Goal: Complete application form

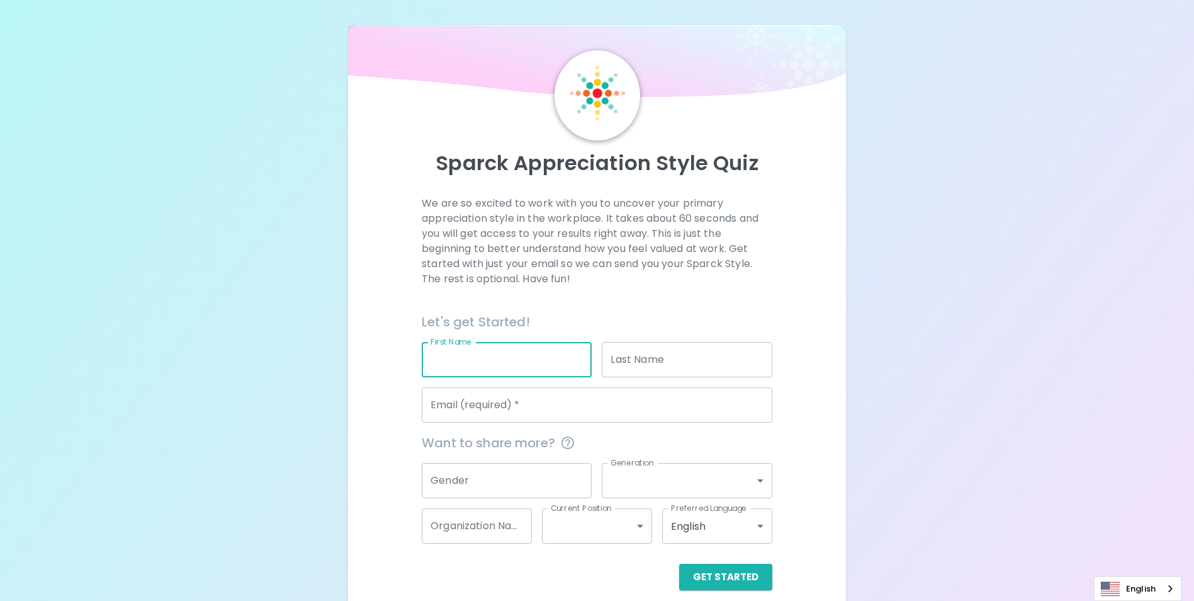
click at [497, 356] on input "First Name" at bounding box center [507, 359] width 170 height 35
type input "Jirida"
click at [641, 359] on input "Last Name" at bounding box center [687, 359] width 170 height 35
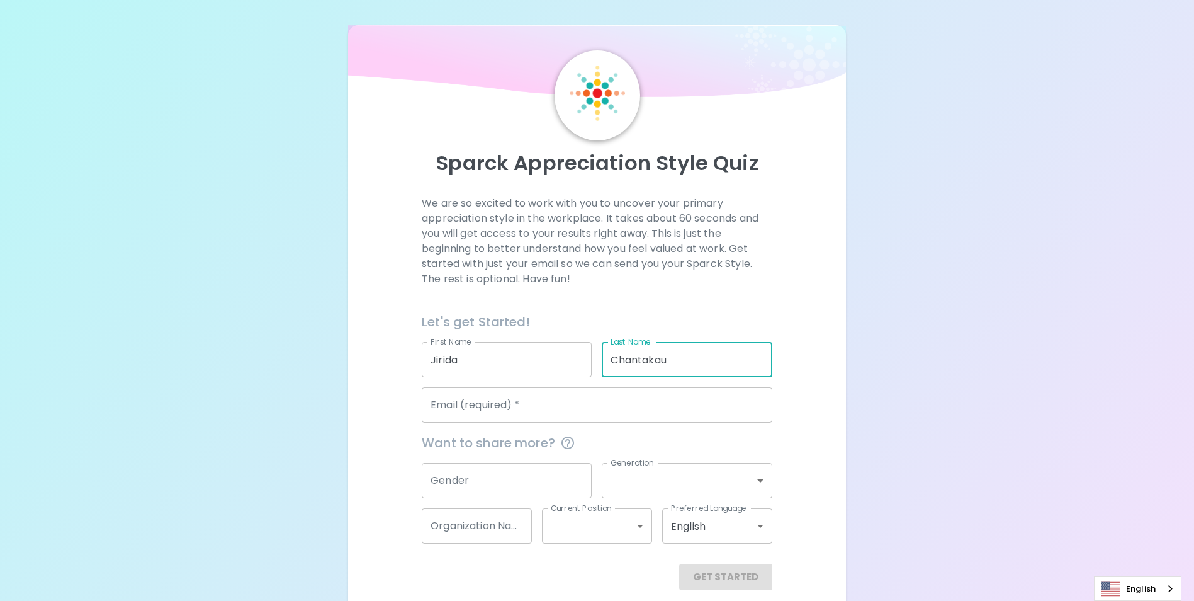
type input "Chantakau"
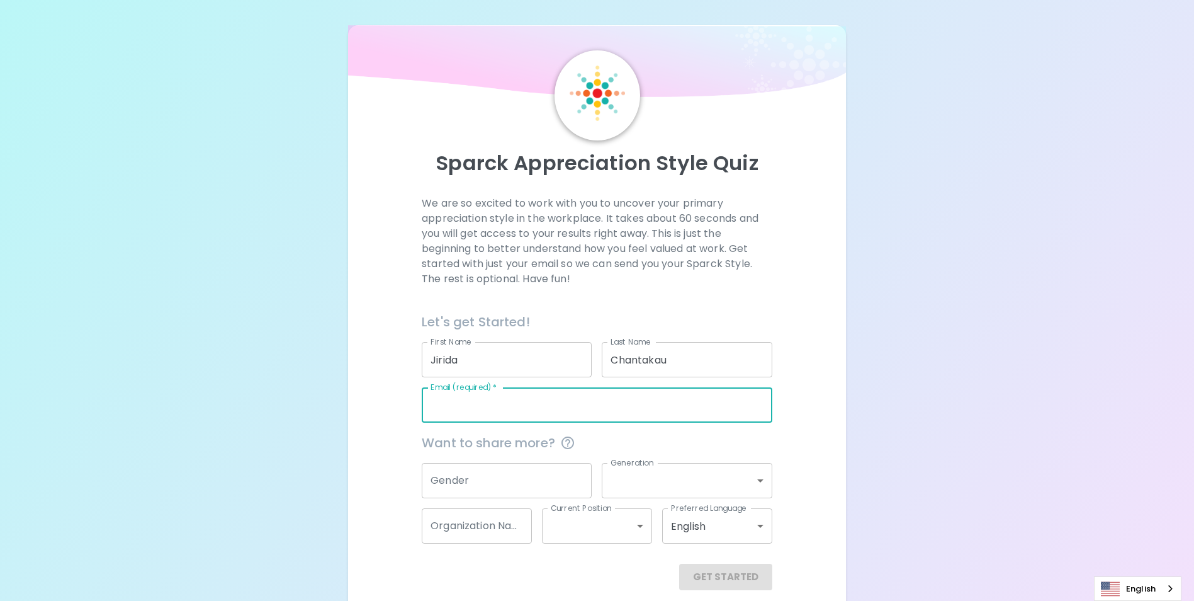
click at [606, 406] on input "Email (required)   *" at bounding box center [597, 404] width 351 height 35
click at [493, 404] on input "Email (required)   *" at bounding box center [597, 404] width 351 height 35
paste input "[EMAIL_ADDRESS][DOMAIN_NAME]"
type input "[EMAIL_ADDRESS][DOMAIN_NAME]"
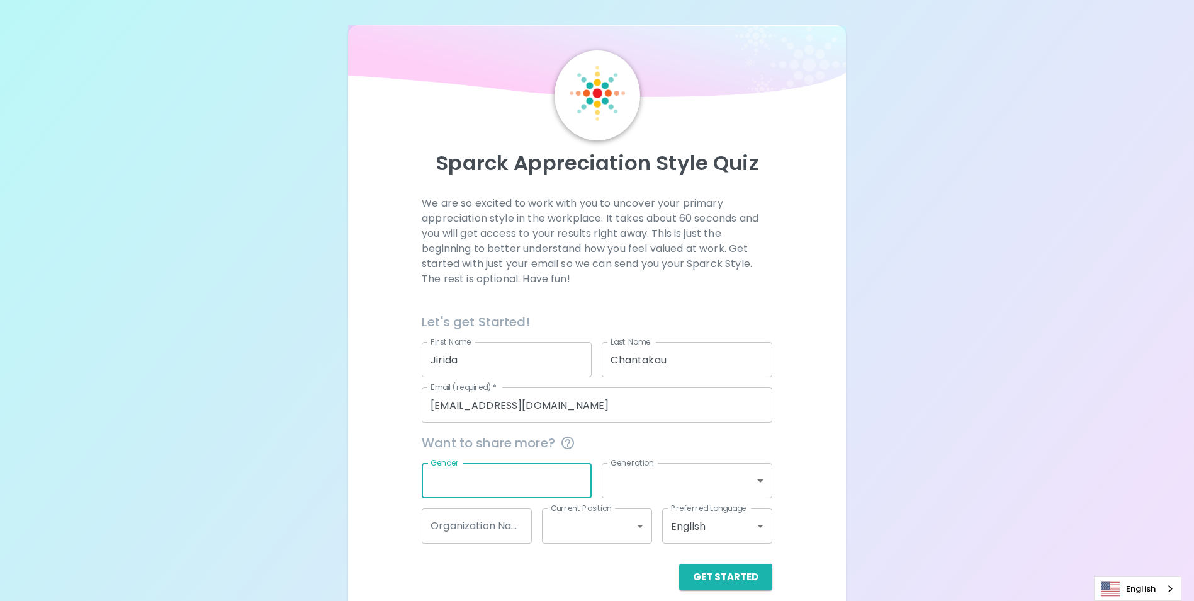
click at [496, 478] on input "Gender" at bounding box center [507, 480] width 170 height 35
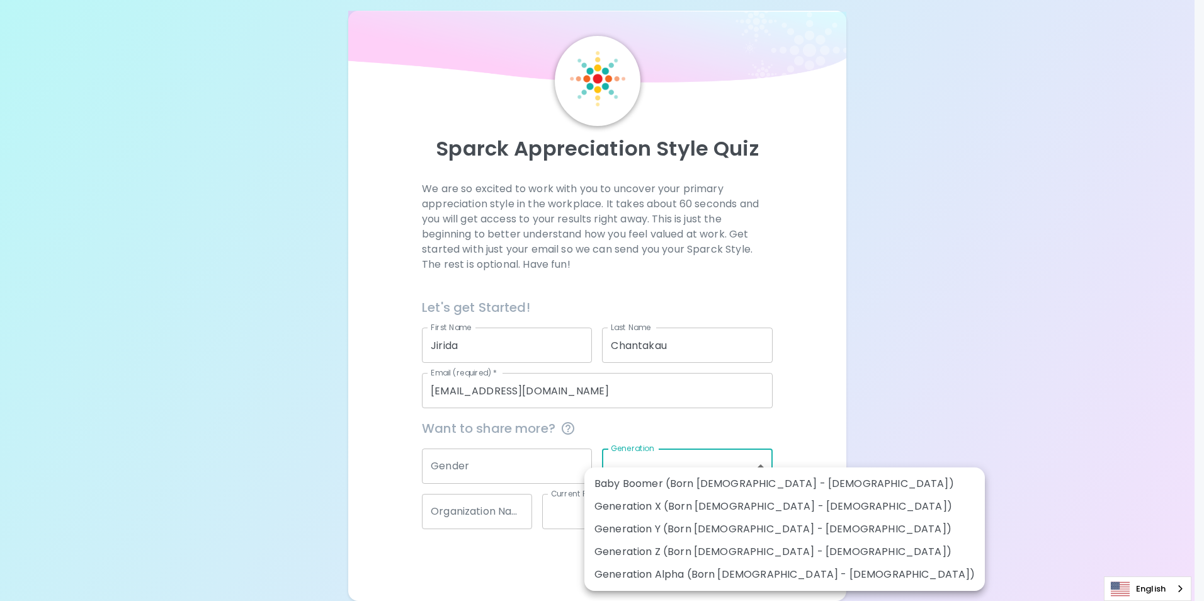
click at [763, 465] on body "Sparck Appreciation Style Quiz We are so excited to work with you to uncover yo…" at bounding box center [602, 293] width 1204 height 615
click at [816, 420] on div at bounding box center [602, 300] width 1204 height 601
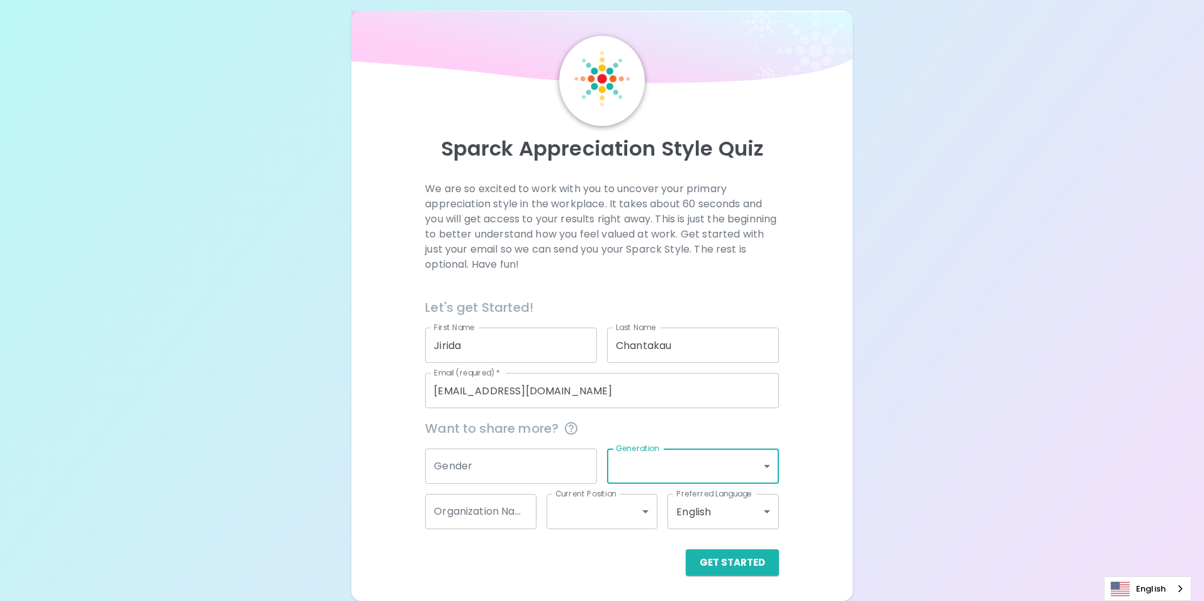
click at [762, 465] on body "Sparck Appreciation Style Quiz We are so excited to work with you to uncover yo…" at bounding box center [602, 293] width 1204 height 615
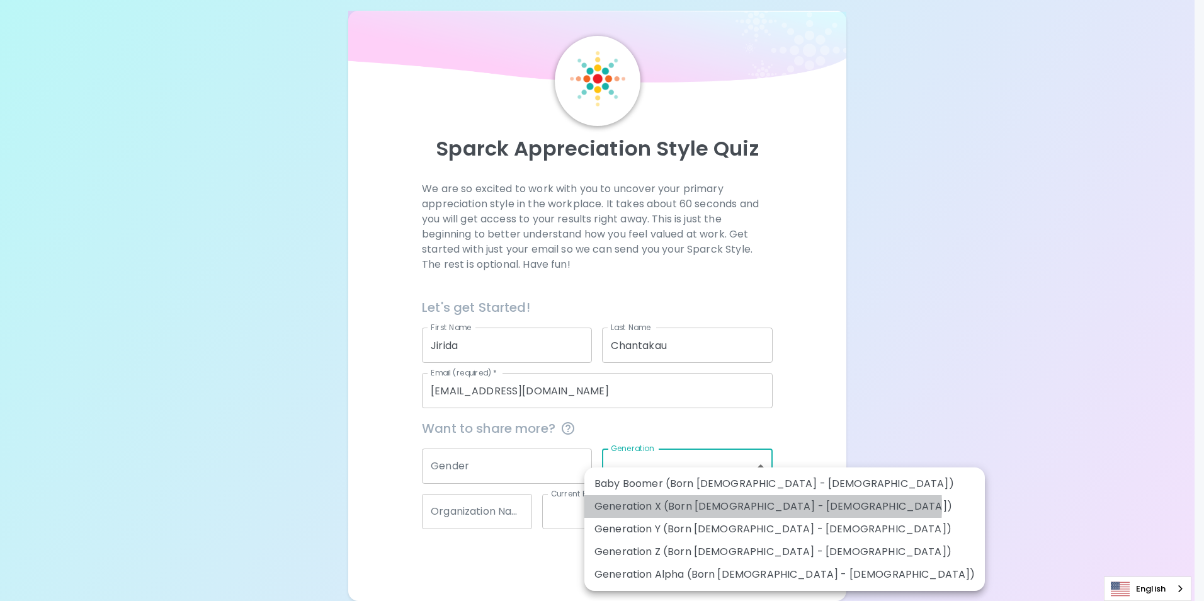
click at [762, 505] on li "Generation X (Born [DEMOGRAPHIC_DATA] - [DEMOGRAPHIC_DATA])" at bounding box center [784, 506] width 400 height 23
type input "generation_x"
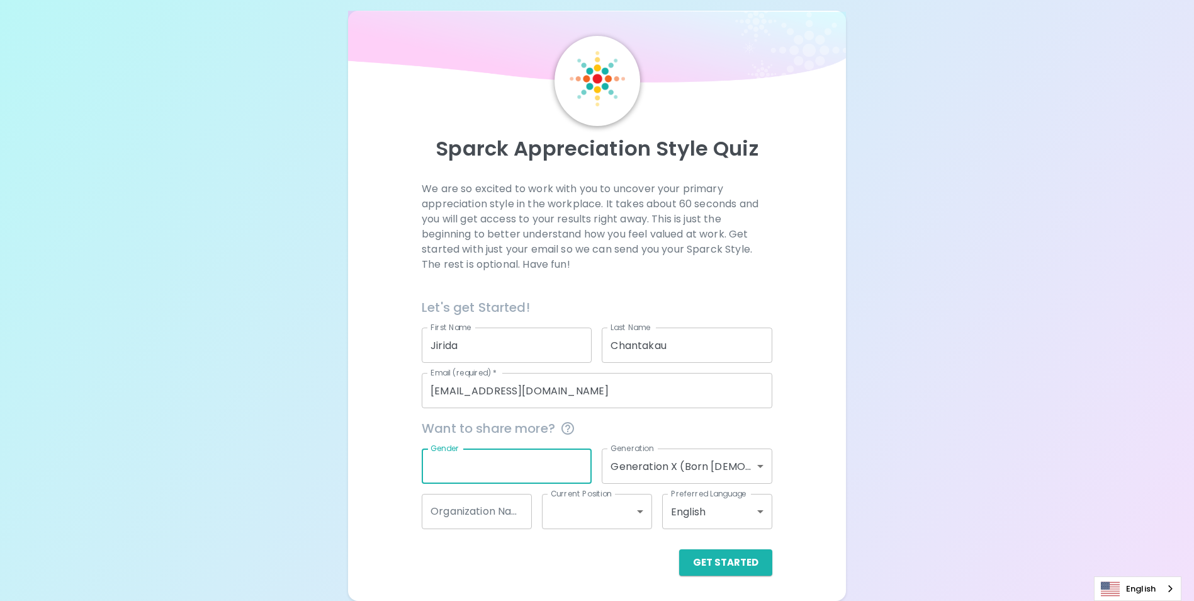
click at [546, 468] on input "Gender" at bounding box center [507, 465] width 170 height 35
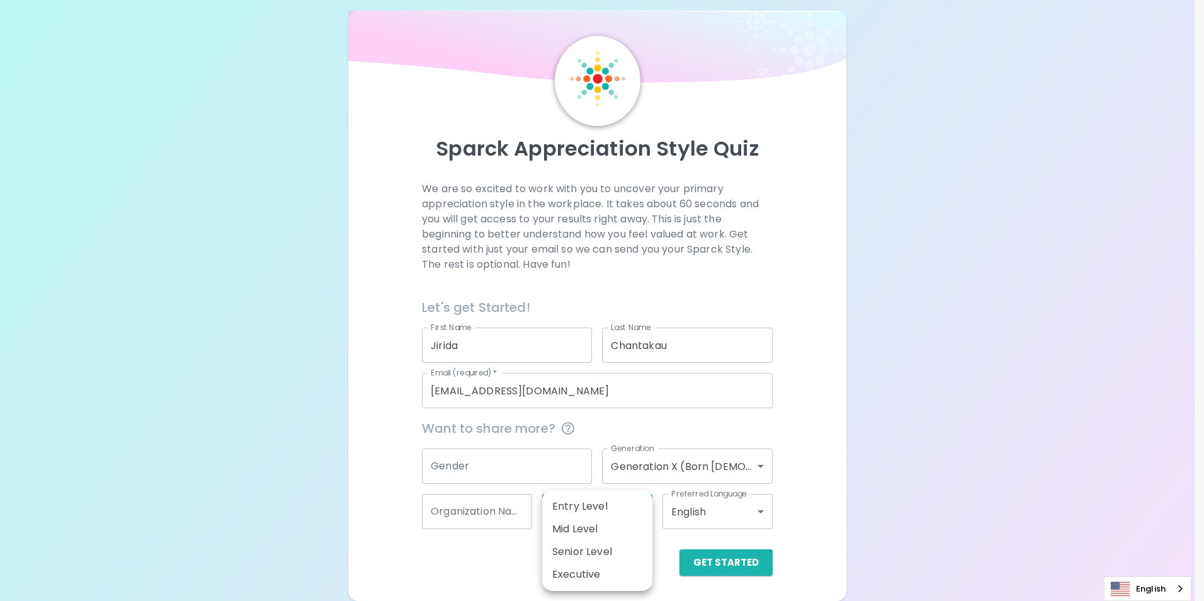
click at [639, 512] on body "Sparck Appreciation Style Quiz We are so excited to work with you to uncover yo…" at bounding box center [602, 293] width 1204 height 615
click at [476, 568] on div at bounding box center [602, 300] width 1204 height 601
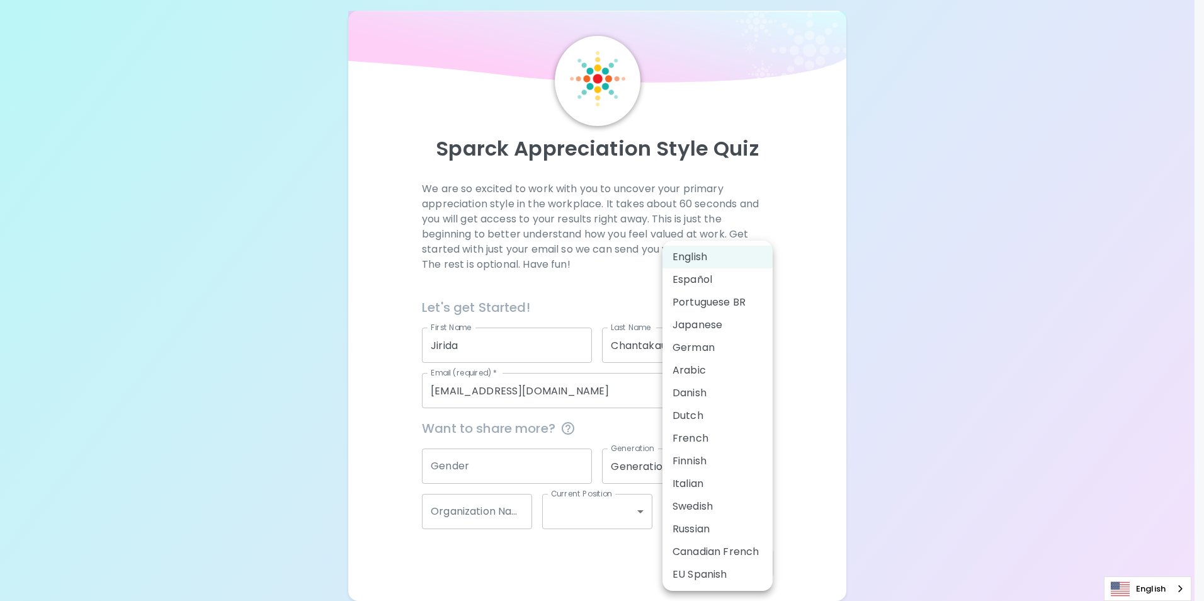
click at [759, 512] on body "Sparck Appreciation Style Quiz We are so excited to work with you to uncover yo…" at bounding box center [602, 293] width 1204 height 615
click at [568, 553] on div at bounding box center [602, 300] width 1204 height 601
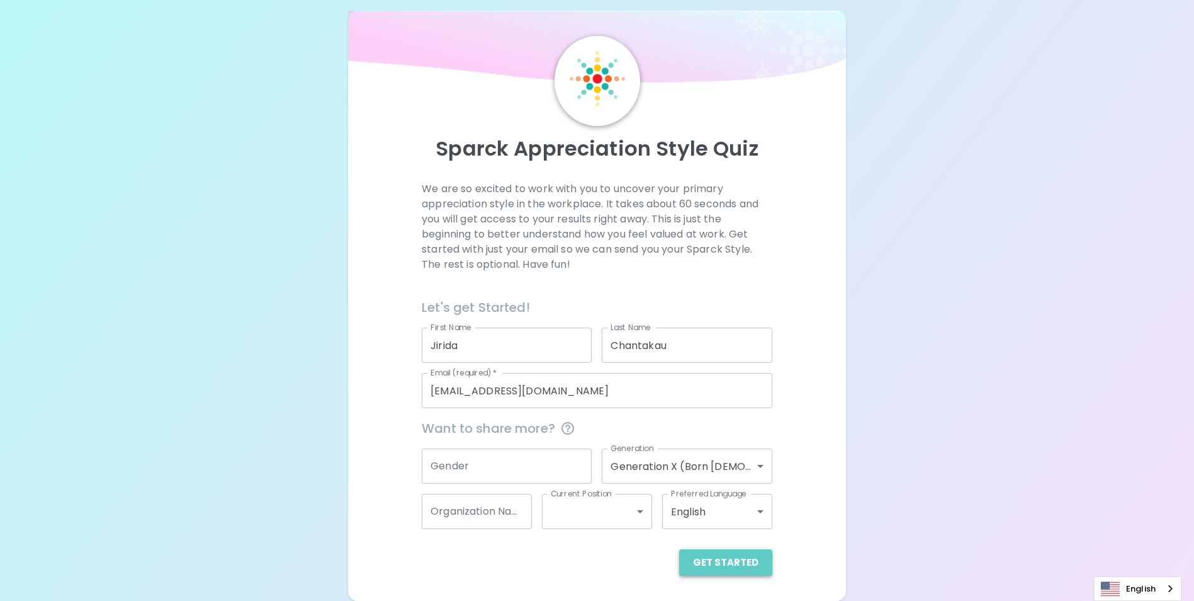
click at [733, 562] on button "Get Started" at bounding box center [725, 562] width 93 height 26
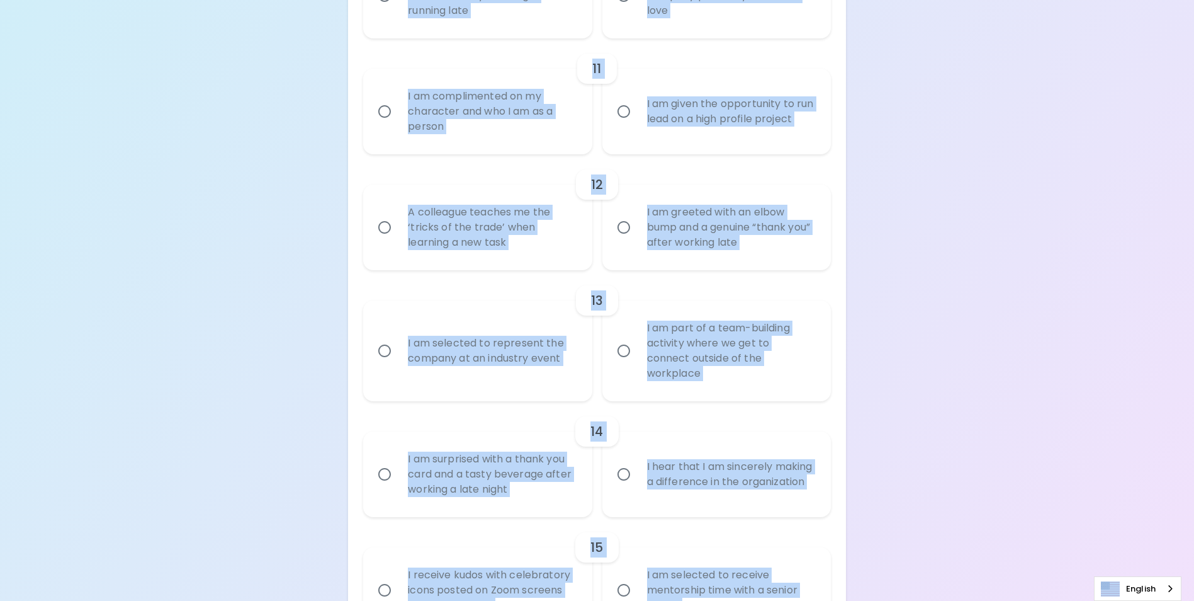
scroll to position [1515, 0]
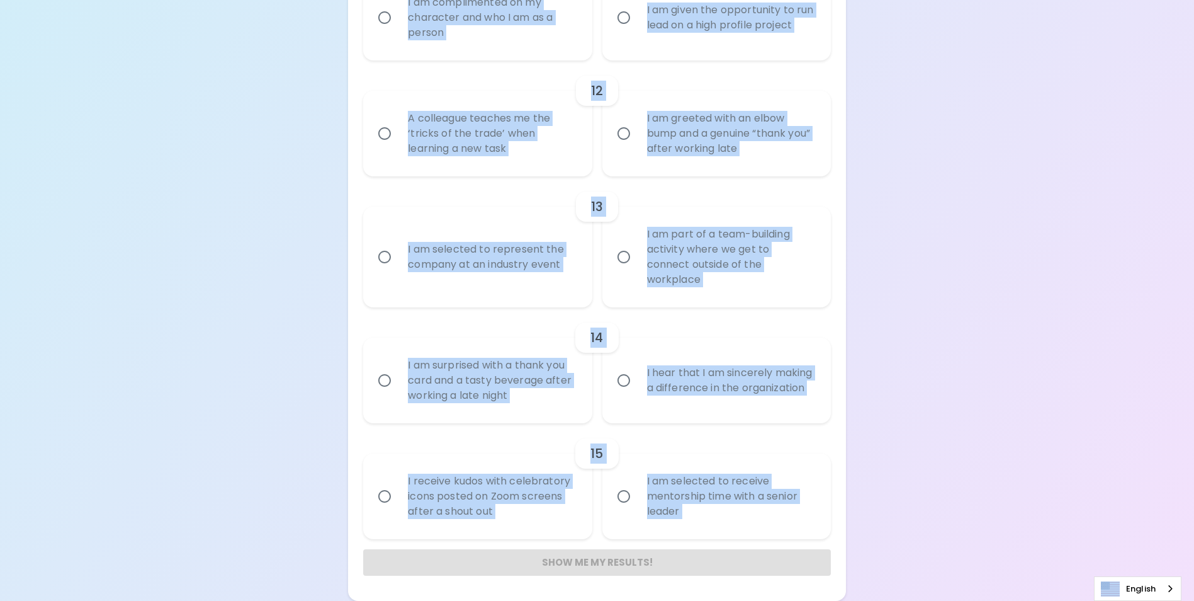
drag, startPoint x: 390, startPoint y: 257, endPoint x: 794, endPoint y: 559, distance: 504.6
copy div "8 L ipsumdo s amet consec adip eli se do eiusmodt incidi utl et Doloremagnaa E …"
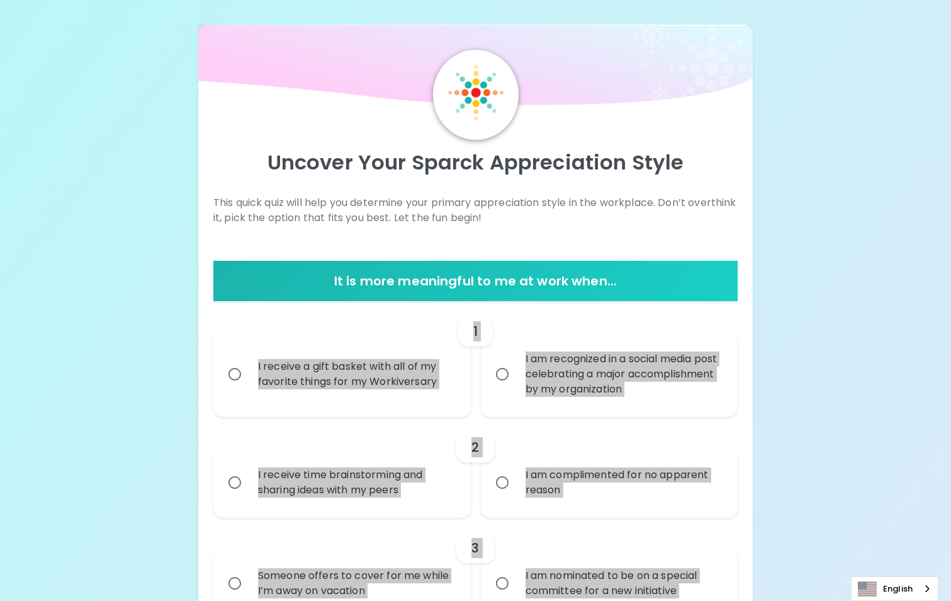
scroll to position [0, 0]
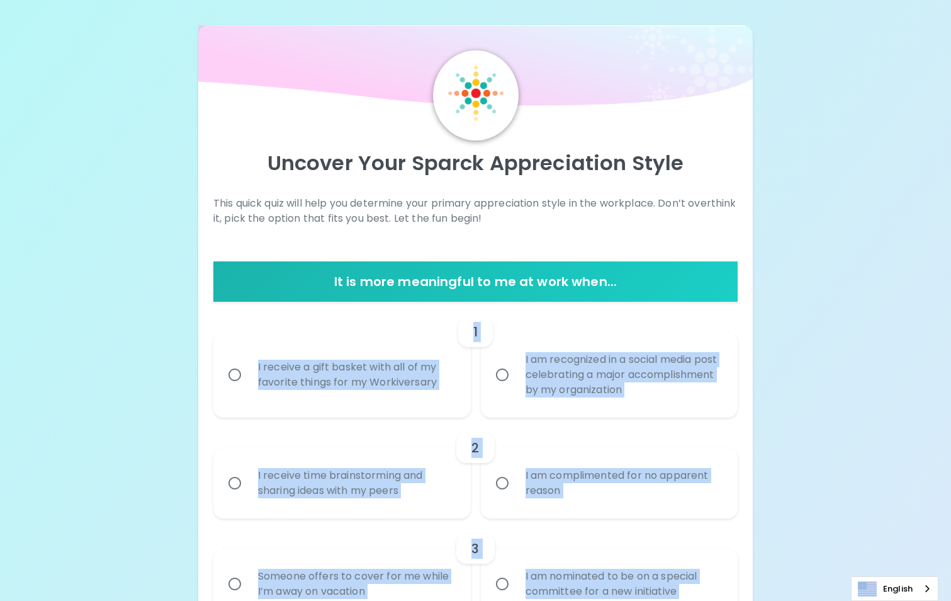
click at [531, 327] on div "1" at bounding box center [475, 332] width 524 height 30
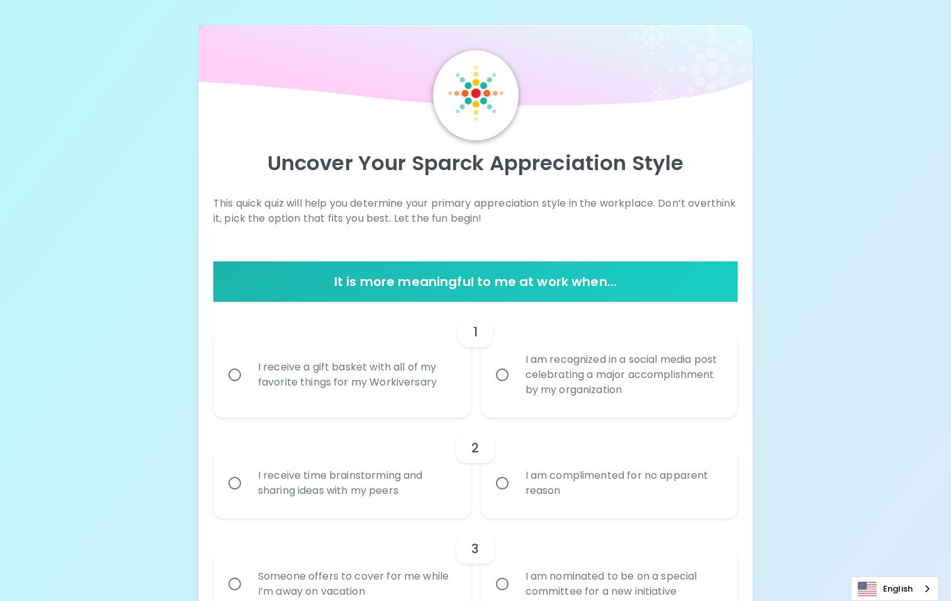
click at [231, 373] on input "I receive a gift basket with all of my favorite things for my Workiversary" at bounding box center [235, 374] width 26 height 26
radio input "true"
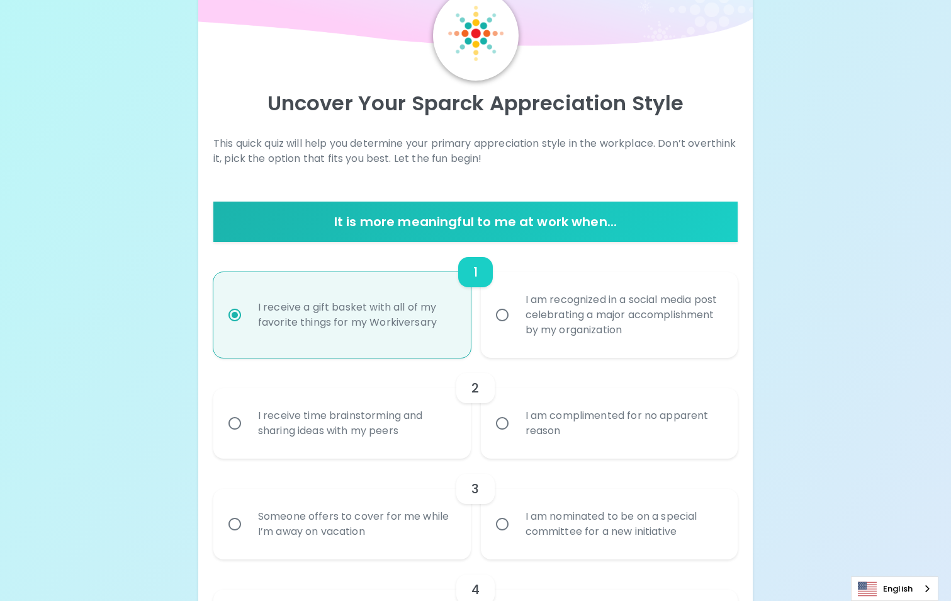
scroll to position [101, 0]
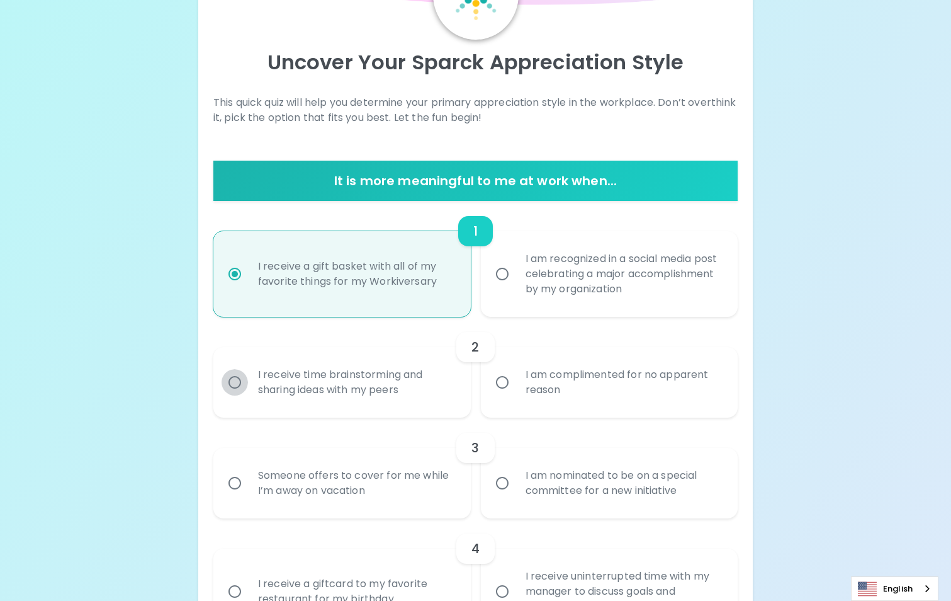
click at [234, 385] on input "I receive time brainstorming and sharing ideas with my peers" at bounding box center [235, 382] width 26 height 26
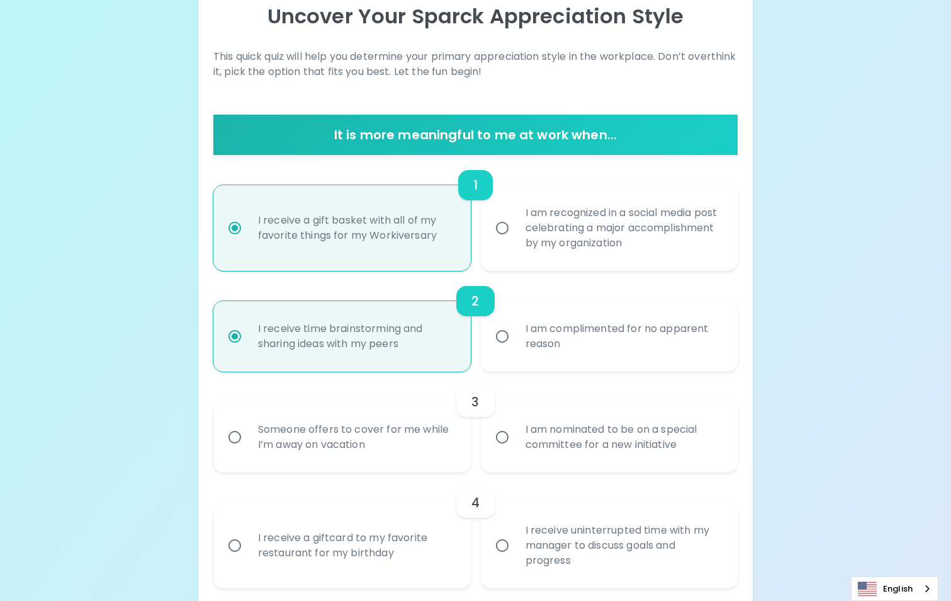
scroll to position [201, 0]
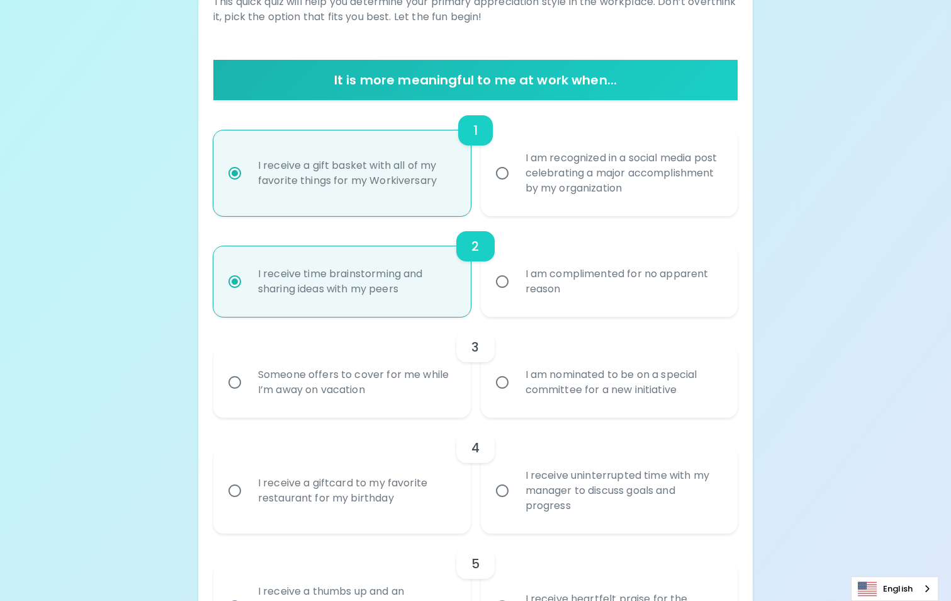
radio input "true"
click at [229, 382] on input "Someone offers to cover for me while I’m away on vacation" at bounding box center [235, 382] width 26 height 26
radio input "false"
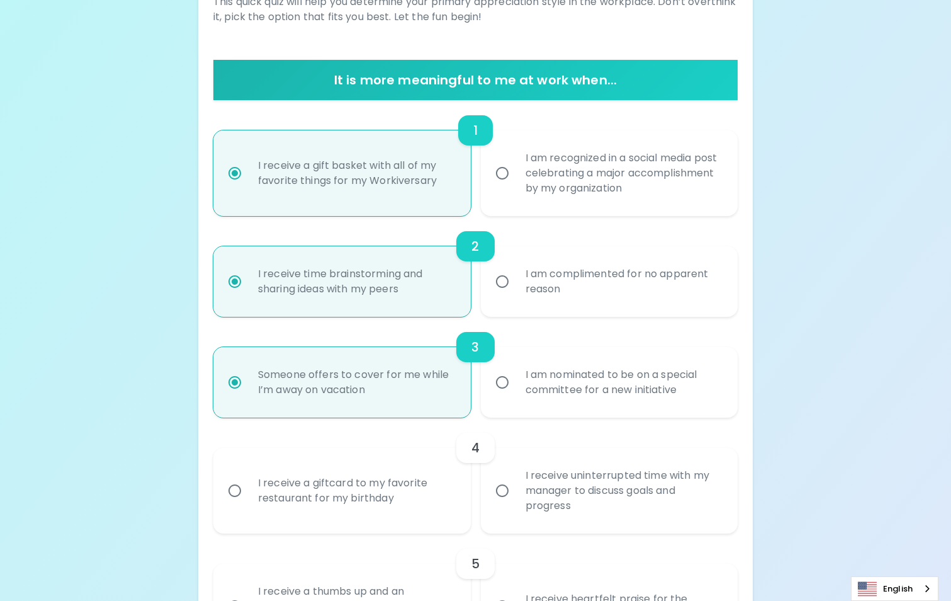
scroll to position [302, 0]
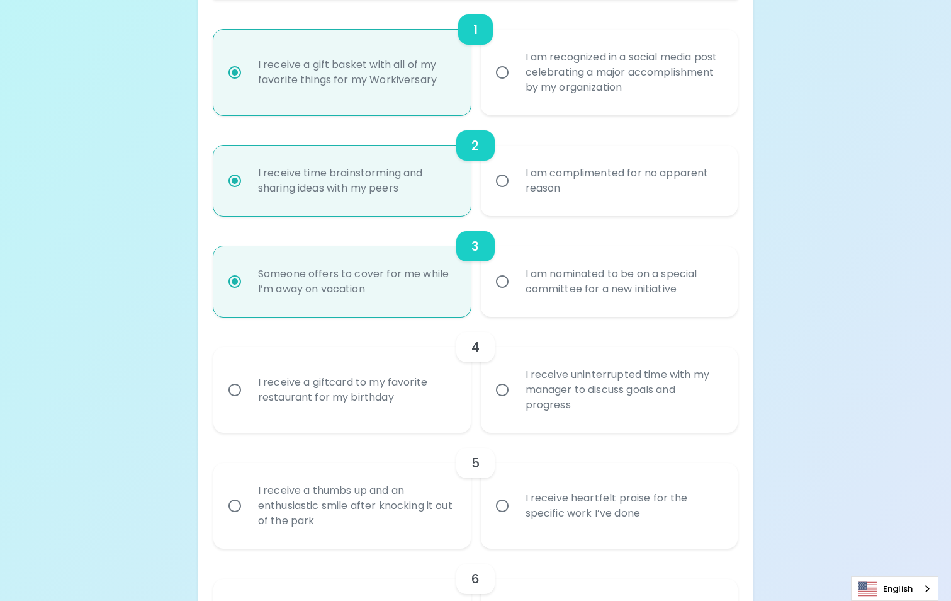
radio input "true"
click at [231, 389] on input "I receive a giftcard to my favorite restaurant for my birthday" at bounding box center [235, 389] width 26 height 26
radio input "false"
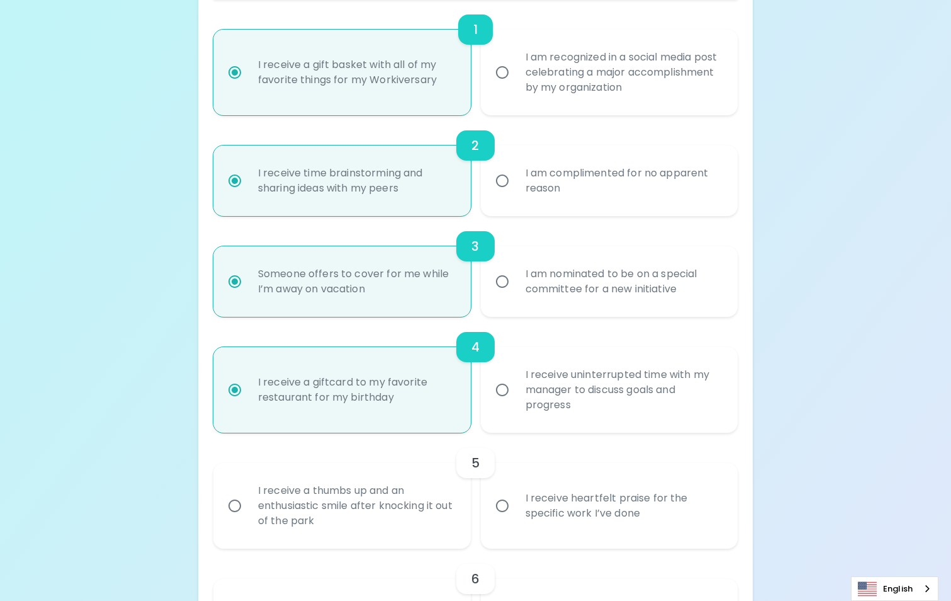
scroll to position [403, 0]
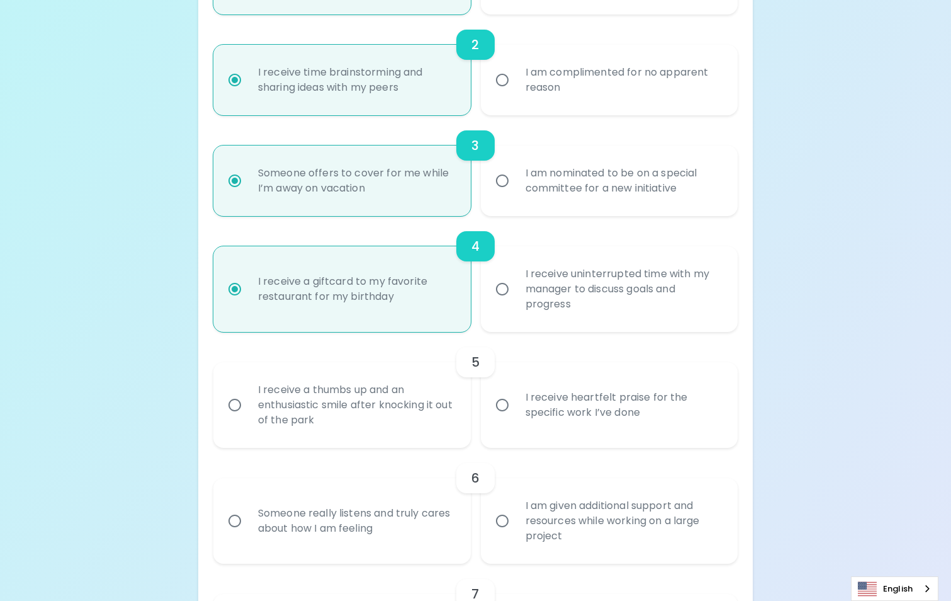
radio input "true"
click at [234, 407] on input "I receive a thumbs up and an enthusiastic smile after knocking it out of the pa…" at bounding box center [235, 405] width 26 height 26
radio input "false"
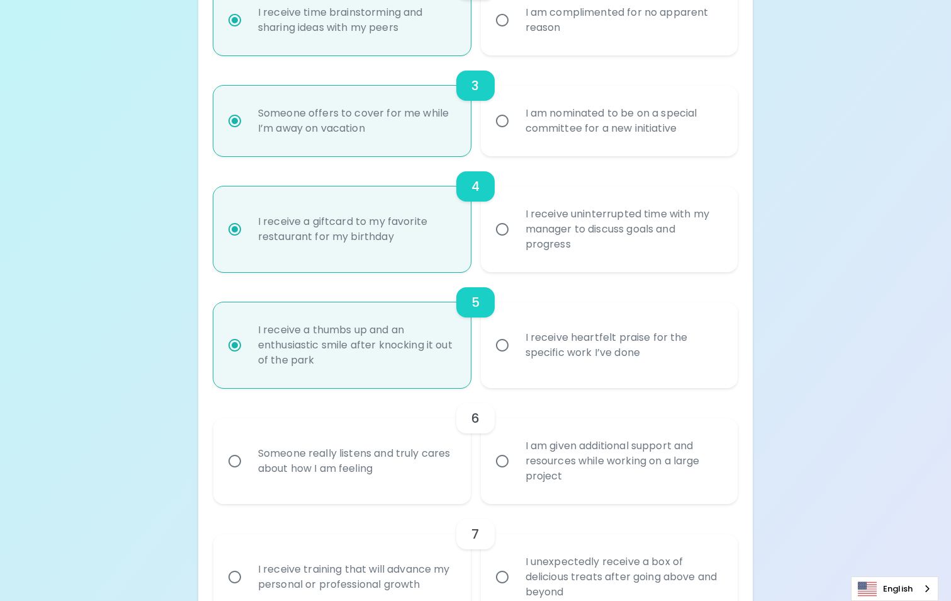
scroll to position [504, 0]
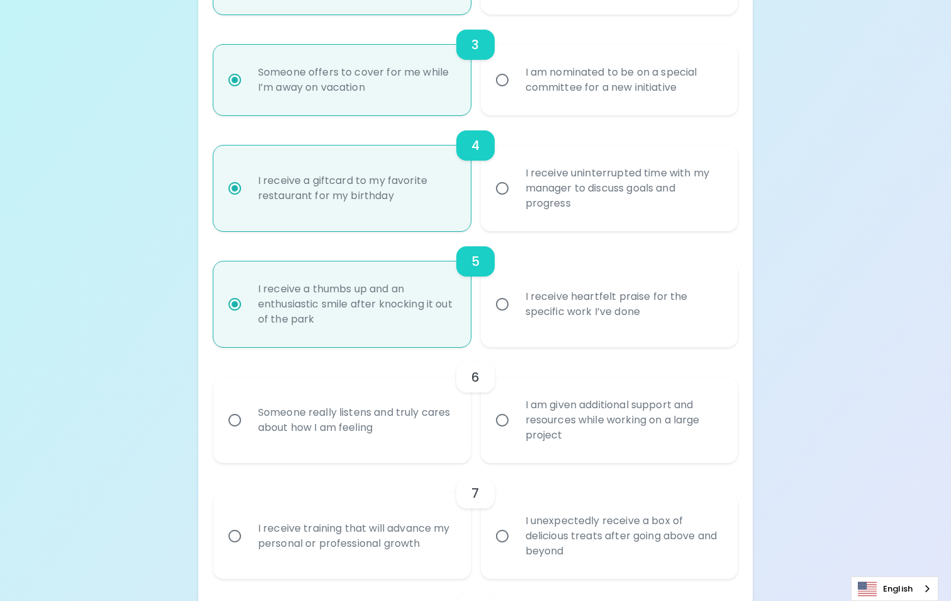
radio input "true"
click at [239, 420] on input "Someone really listens and truly cares about how I am feeling" at bounding box center [235, 420] width 26 height 26
radio input "false"
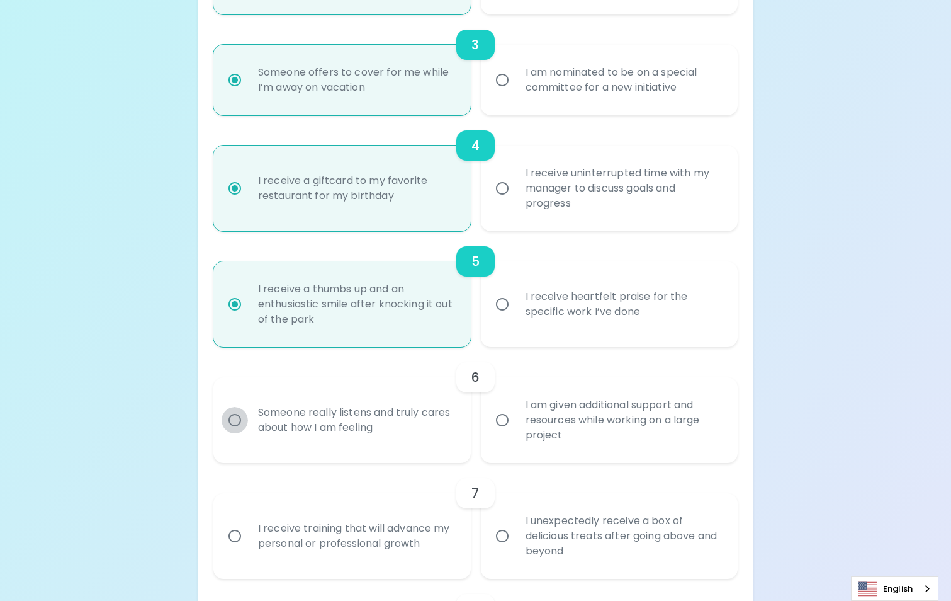
radio input "false"
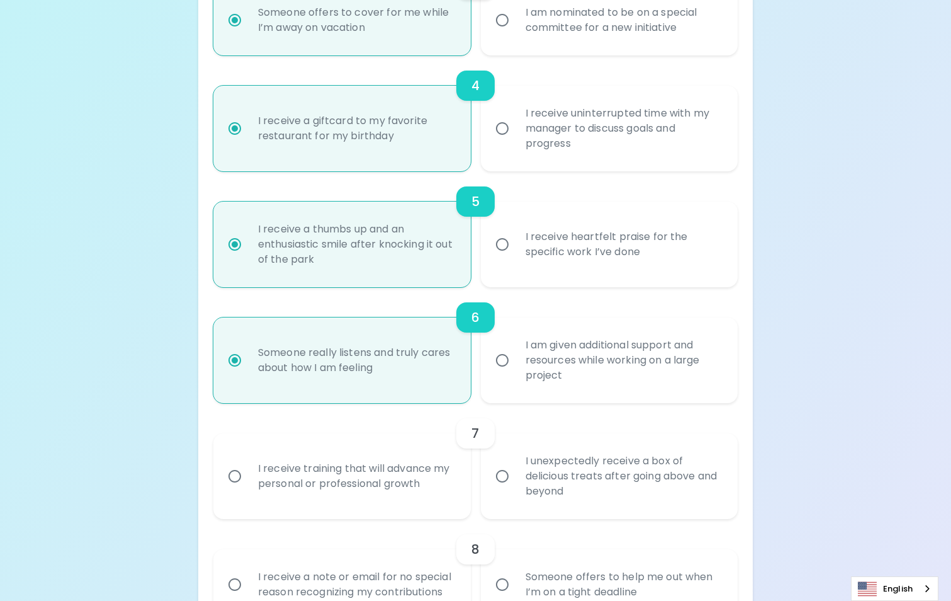
scroll to position [604, 0]
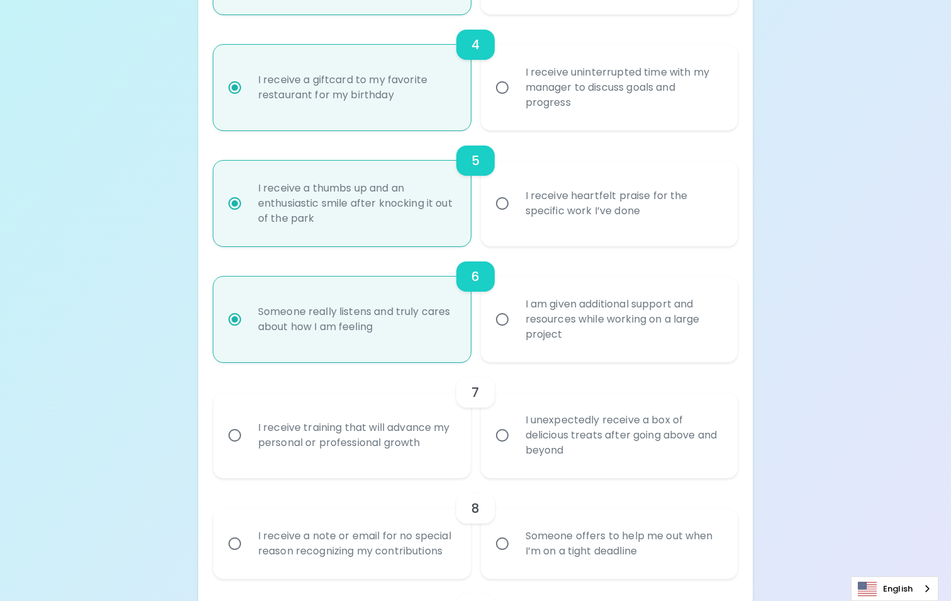
radio input "true"
click at [233, 436] on input "I receive training that will advance my personal or professional growth" at bounding box center [235, 435] width 26 height 26
radio input "false"
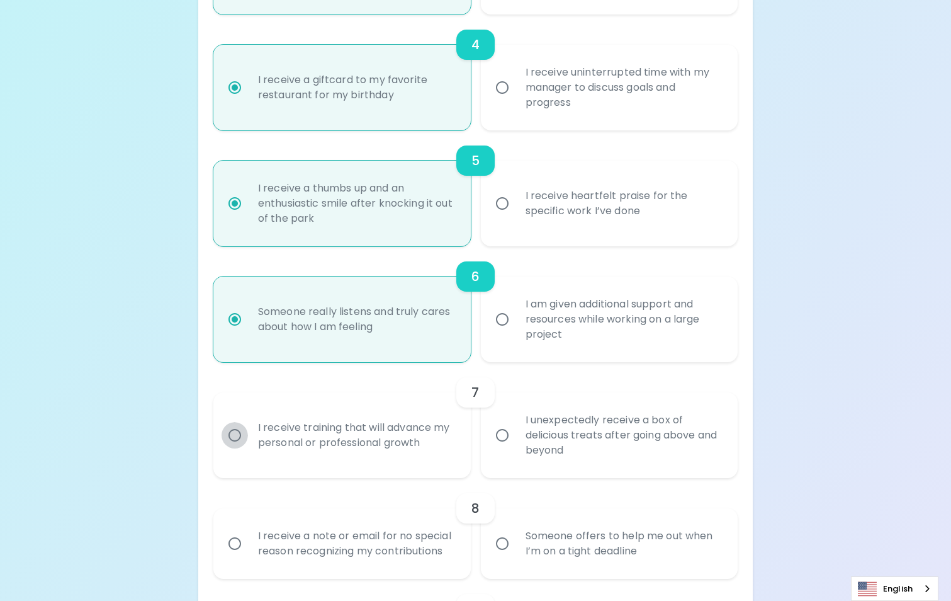
radio input "false"
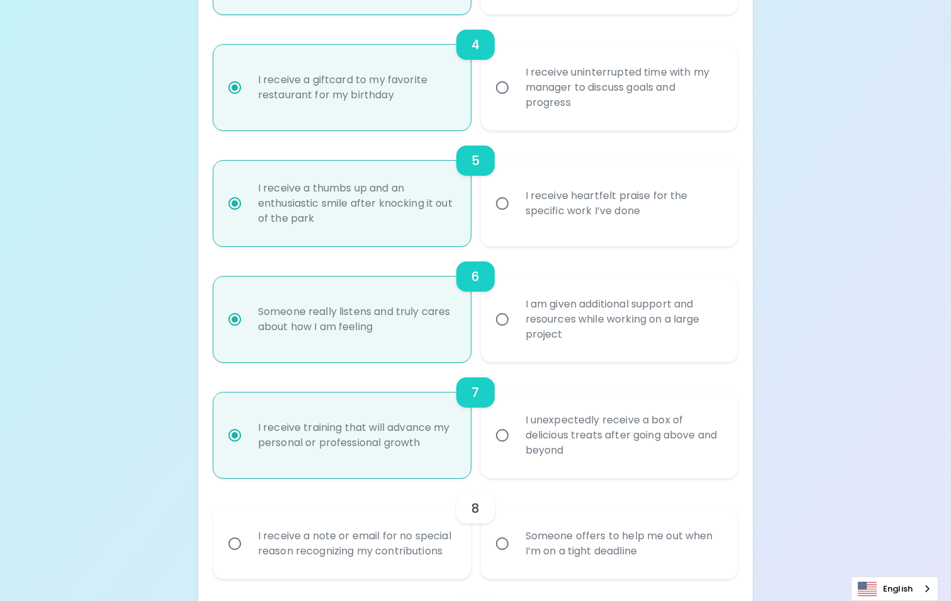
scroll to position [705, 0]
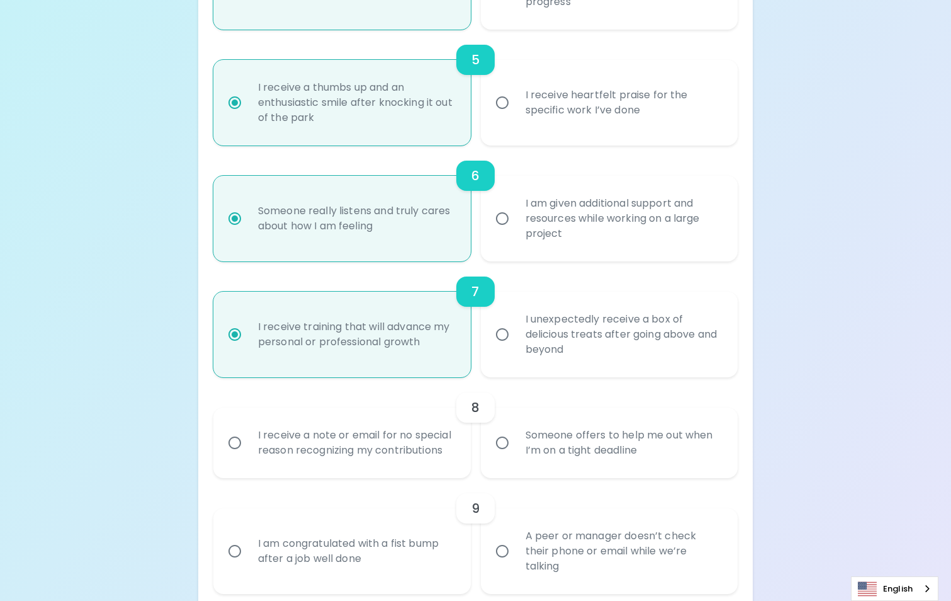
radio input "true"
click at [234, 441] on input "I receive a note or email for no special reason recognizing my contributions" at bounding box center [235, 442] width 26 height 26
radio input "false"
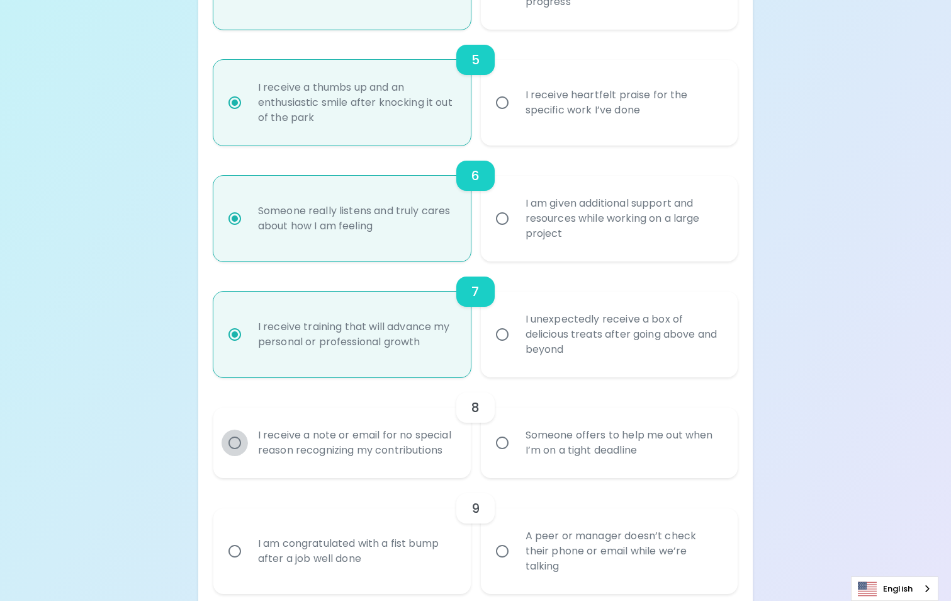
radio input "false"
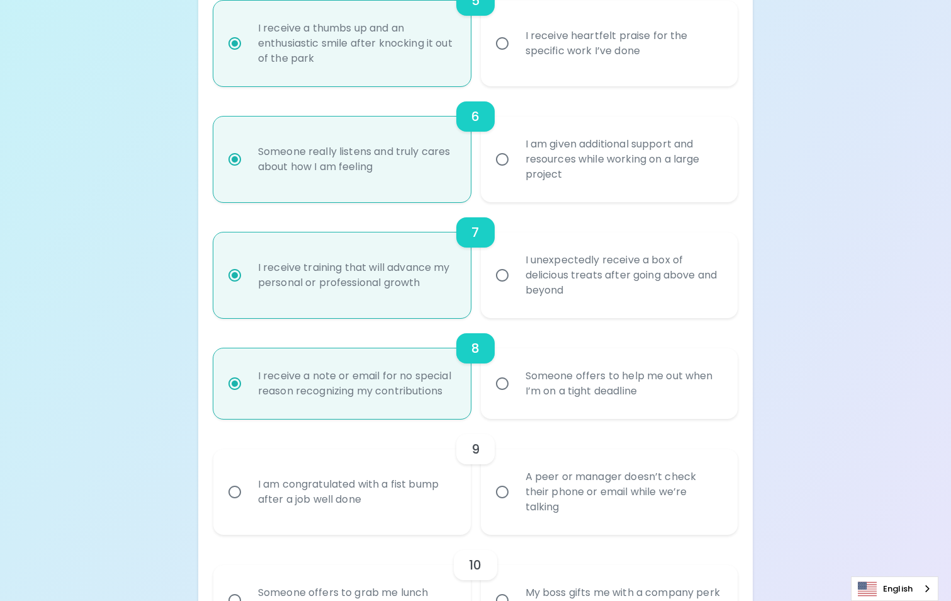
scroll to position [806, 0]
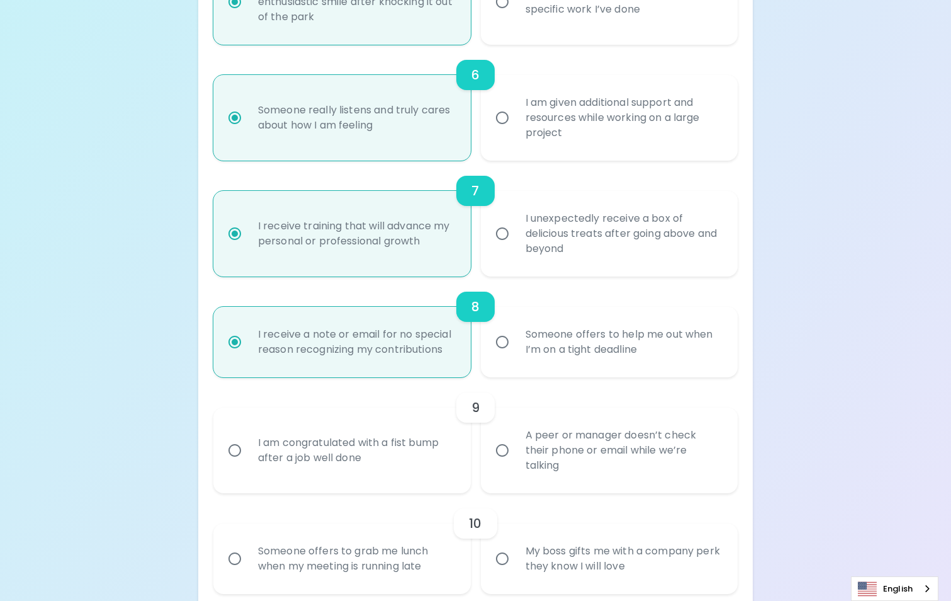
radio input "true"
click at [237, 449] on input "I am congratulated with a fist bump after a job well done" at bounding box center [235, 450] width 26 height 26
radio input "false"
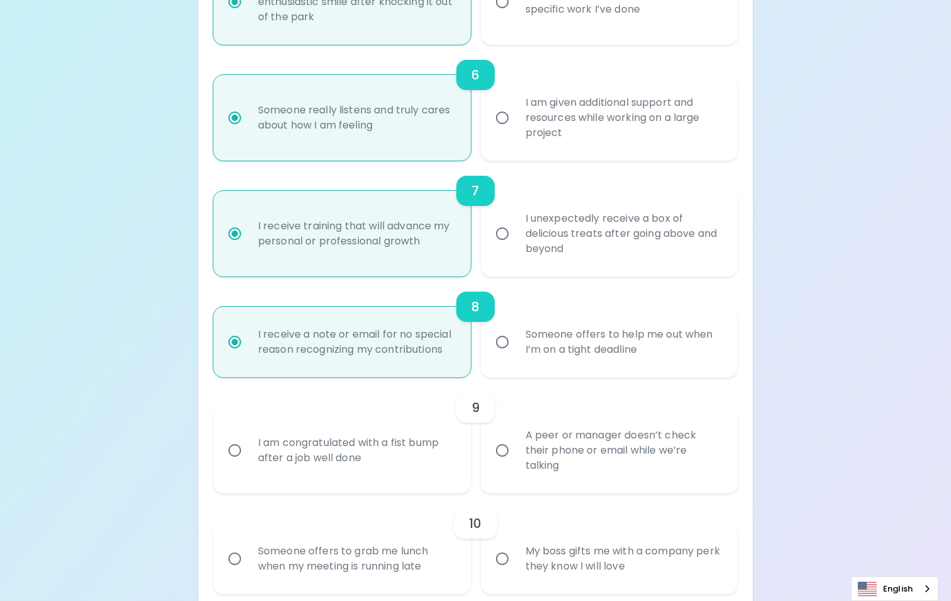
radio input "false"
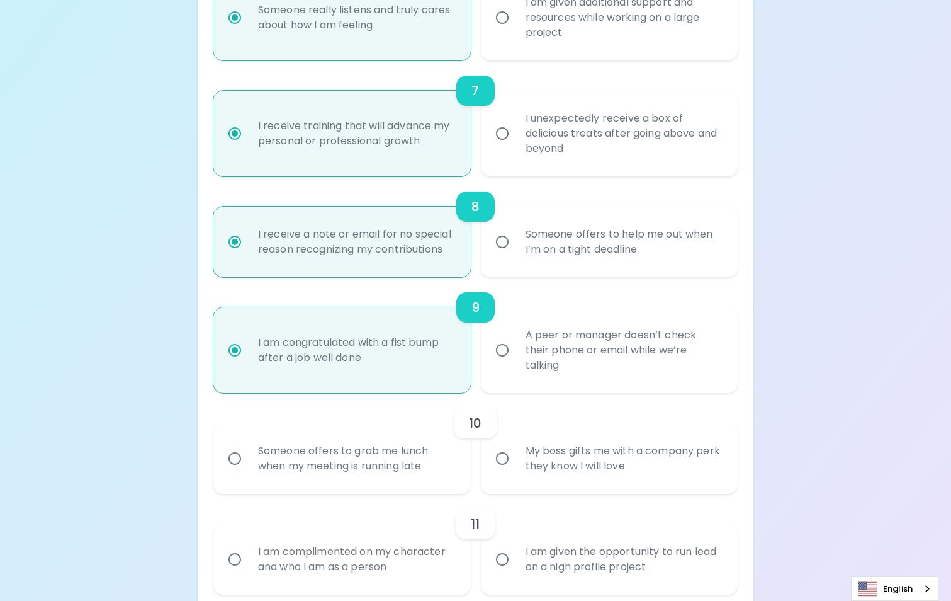
scroll to position [906, 0]
radio input "true"
click at [234, 460] on input "Someone offers to grab me lunch when my meeting is running late" at bounding box center [235, 457] width 26 height 26
radio input "false"
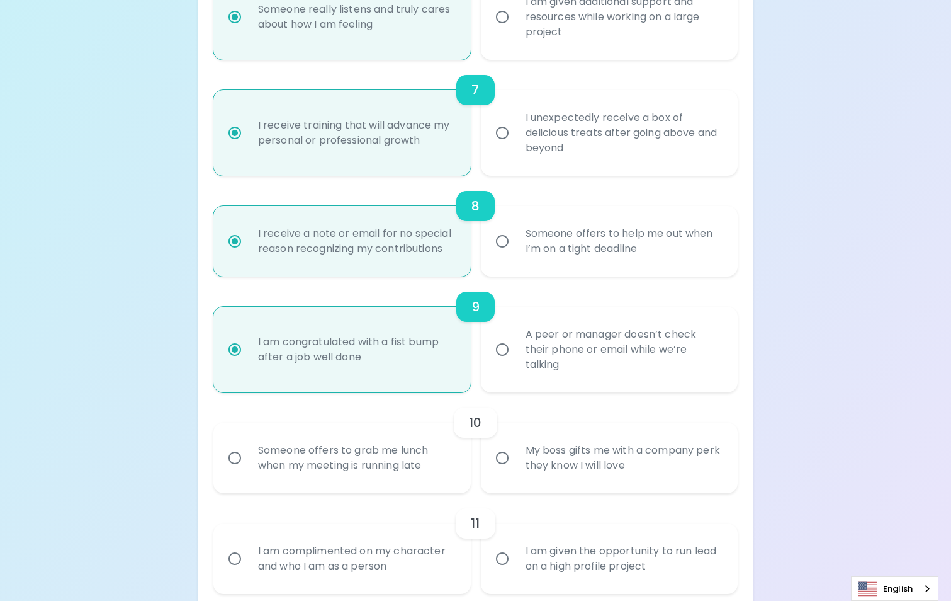
radio input "false"
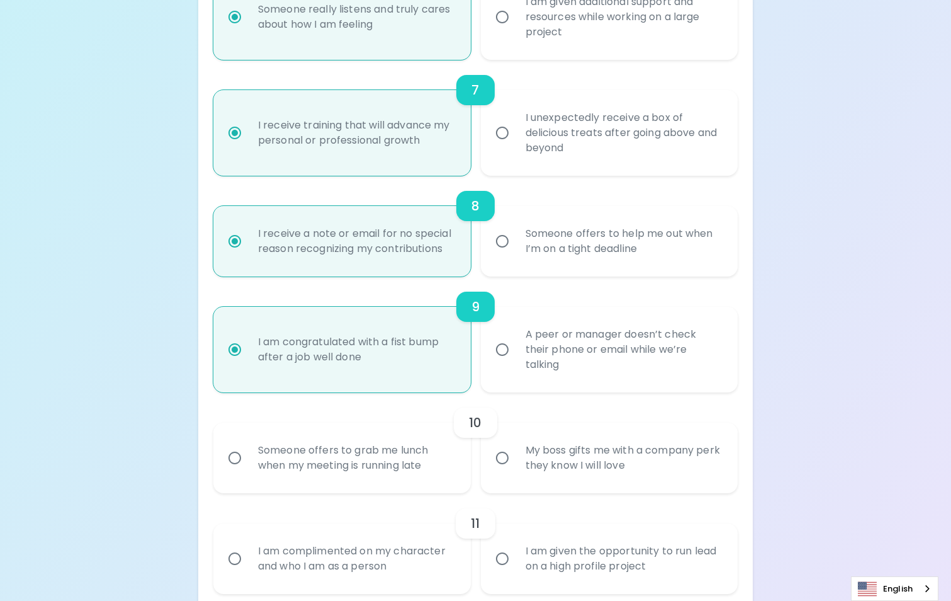
radio input "false"
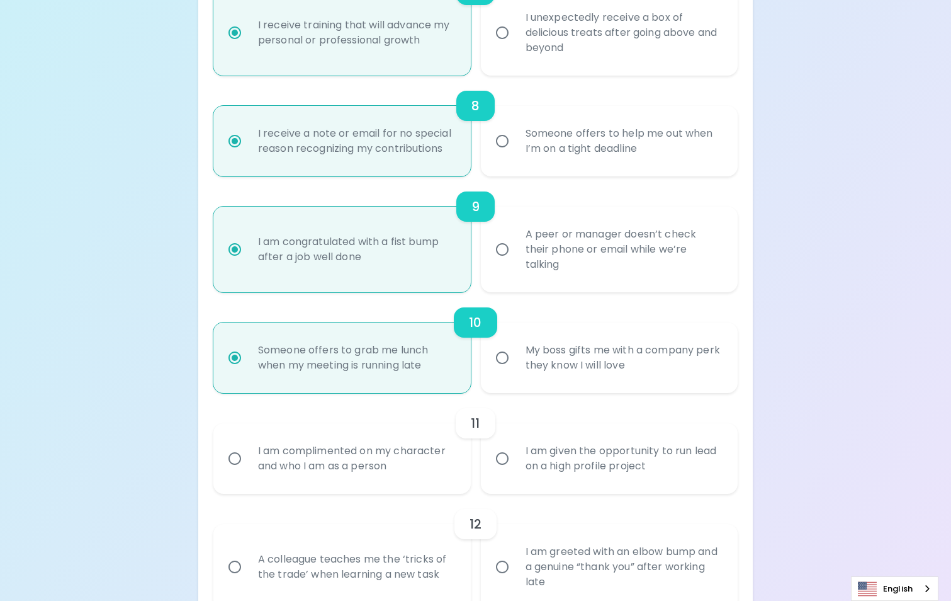
scroll to position [1007, 0]
radio input "true"
click at [234, 457] on input "I am complimented on my character and who I am as a person" at bounding box center [235, 457] width 26 height 26
radio input "false"
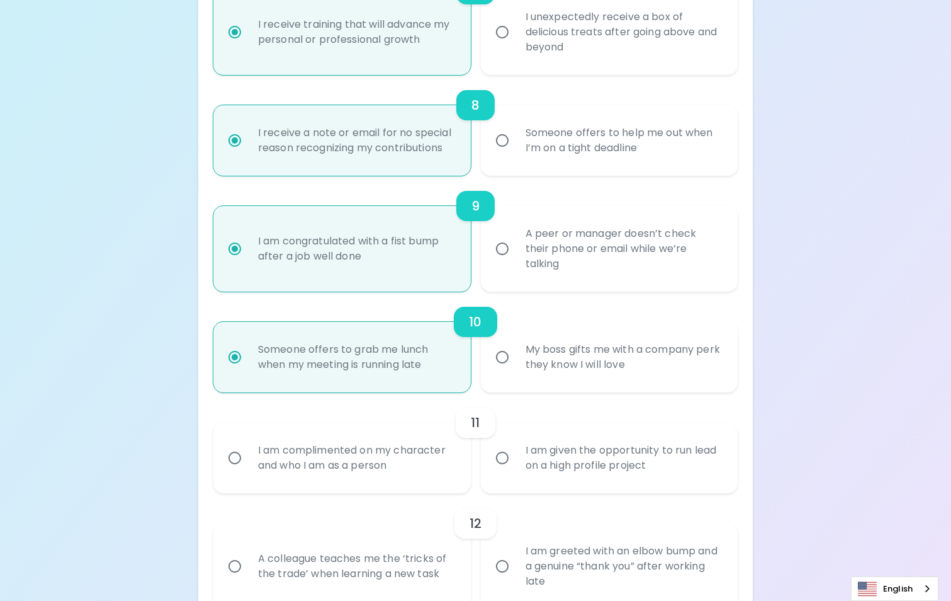
radio input "false"
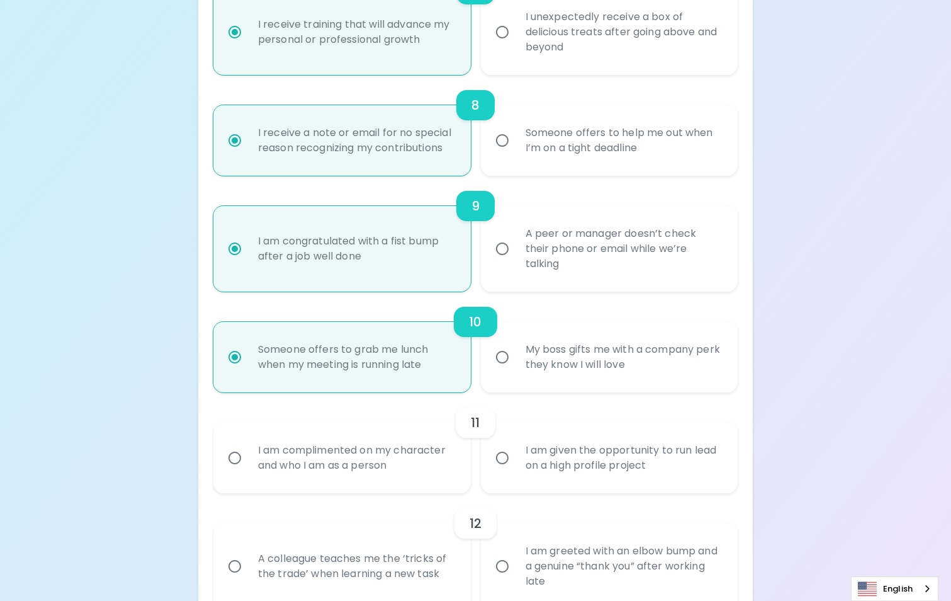
radio input "false"
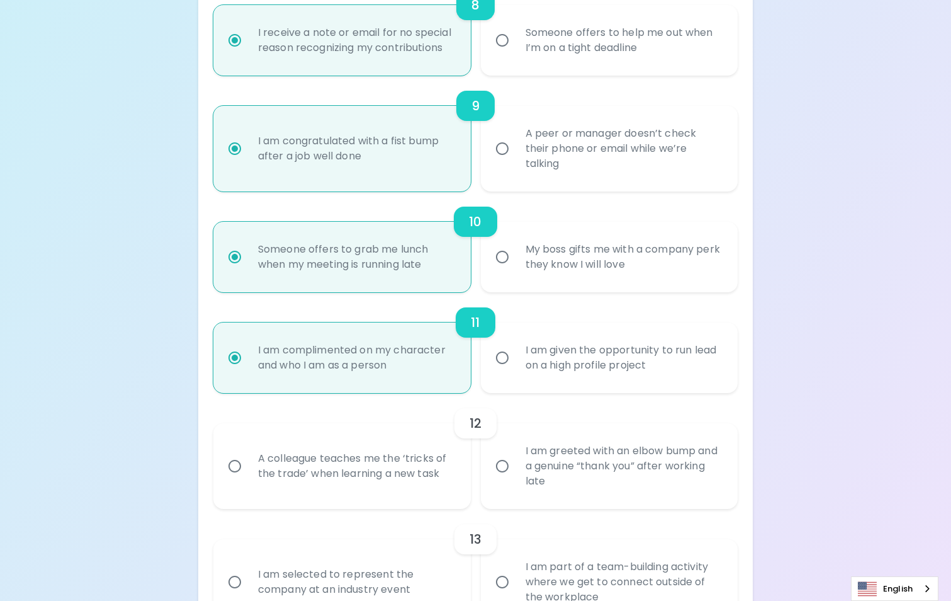
scroll to position [1108, 0]
radio input "true"
click at [234, 467] on input "A colleague teaches me the ‘tricks of the trade’ when learning a new task" at bounding box center [235, 465] width 26 height 26
radio input "false"
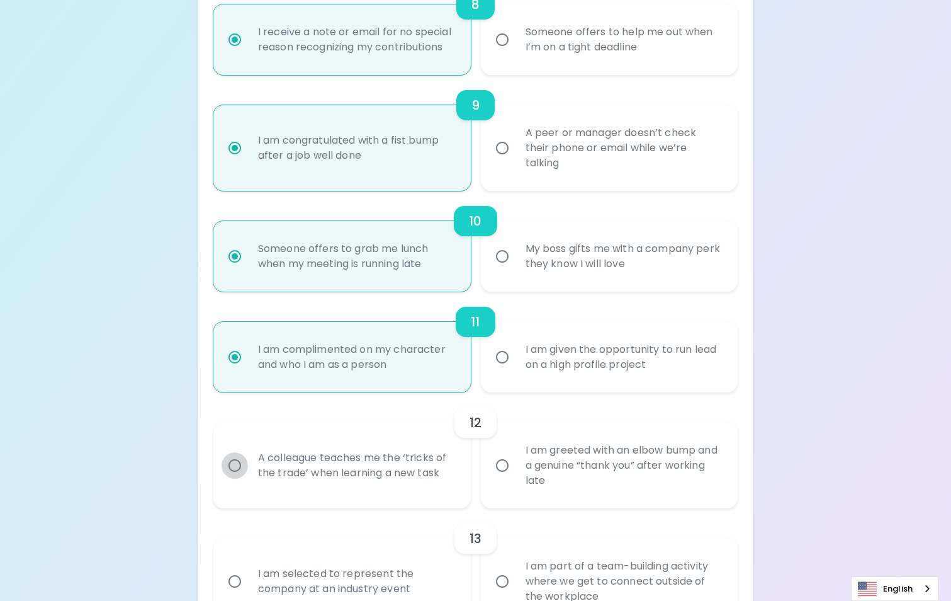
radio input "false"
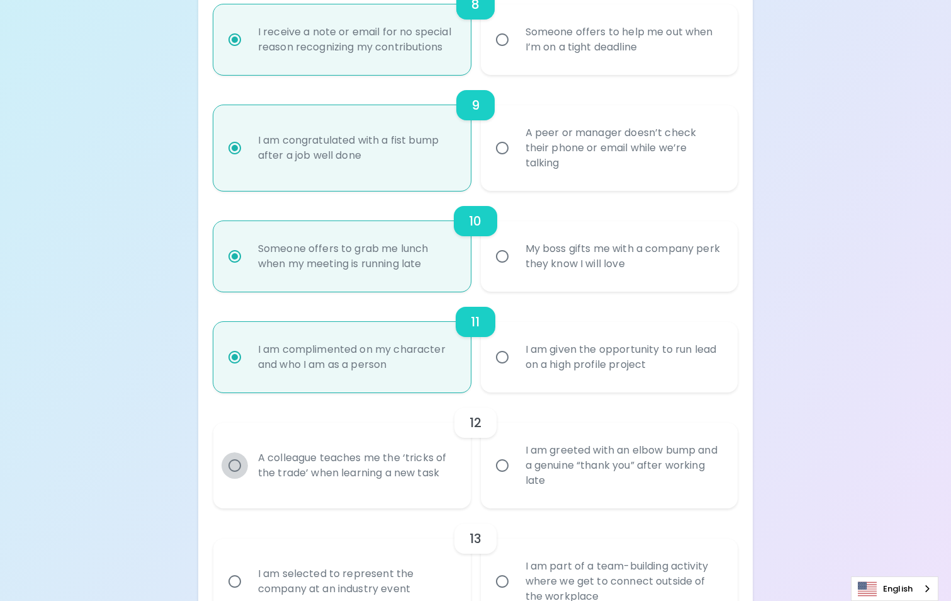
radio input "false"
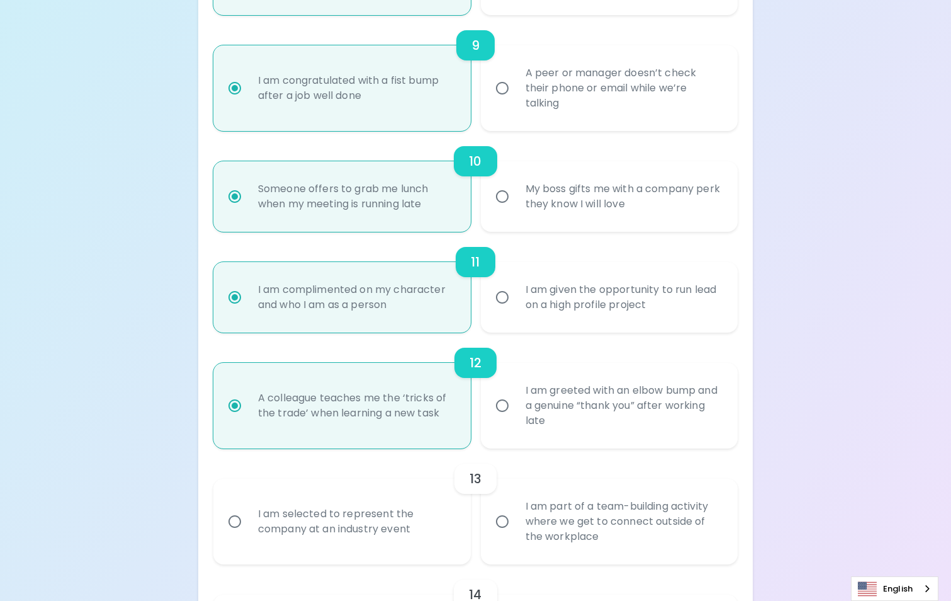
scroll to position [1209, 0]
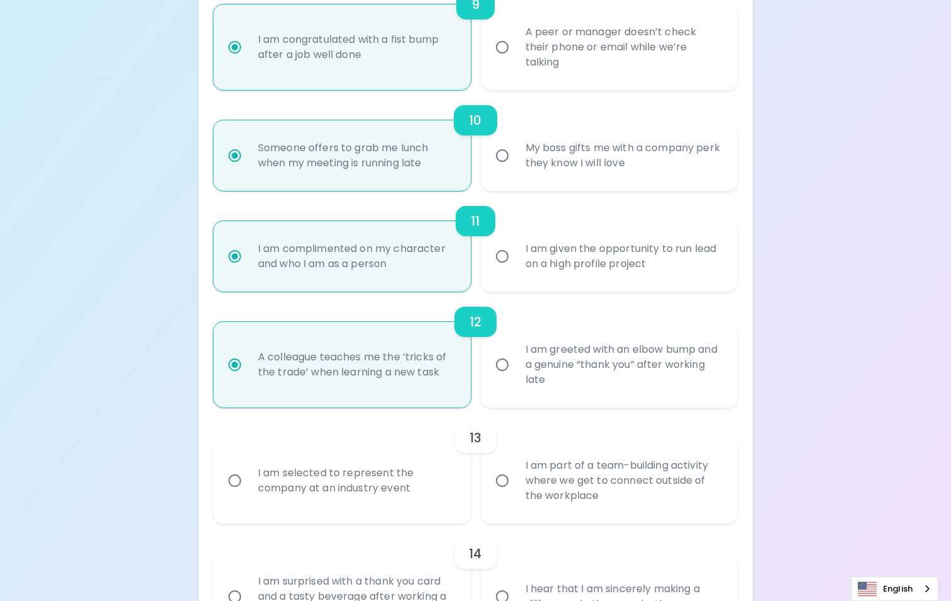
radio input "true"
click at [498, 480] on input "I am part of a team-building activity where we get to connect outside of the wo…" at bounding box center [502, 480] width 26 height 26
radio input "false"
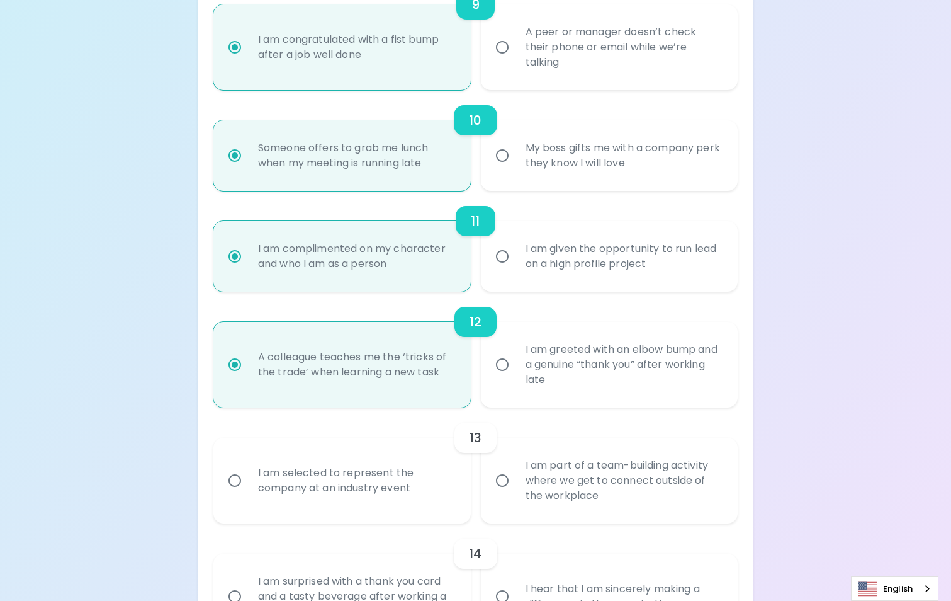
radio input "false"
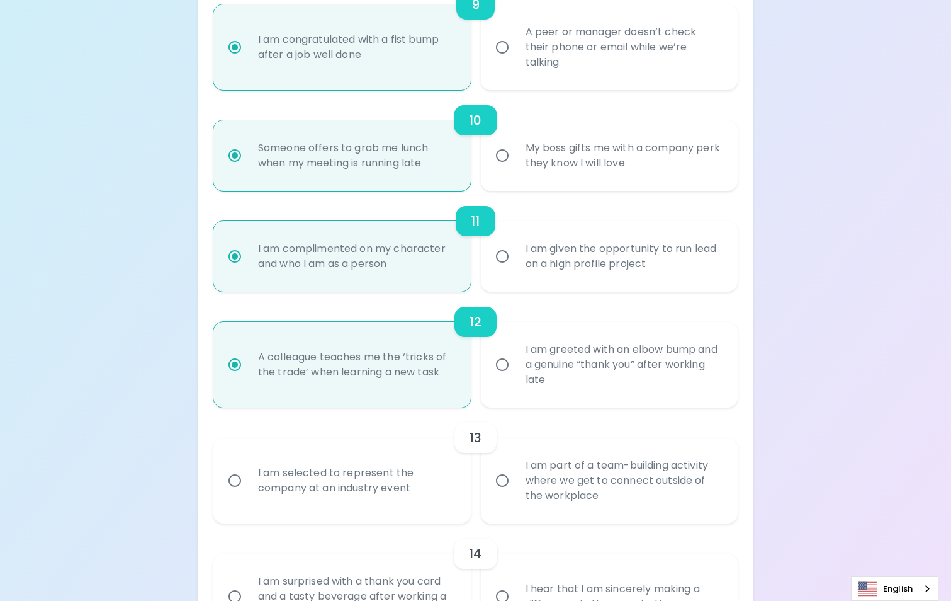
radio input "false"
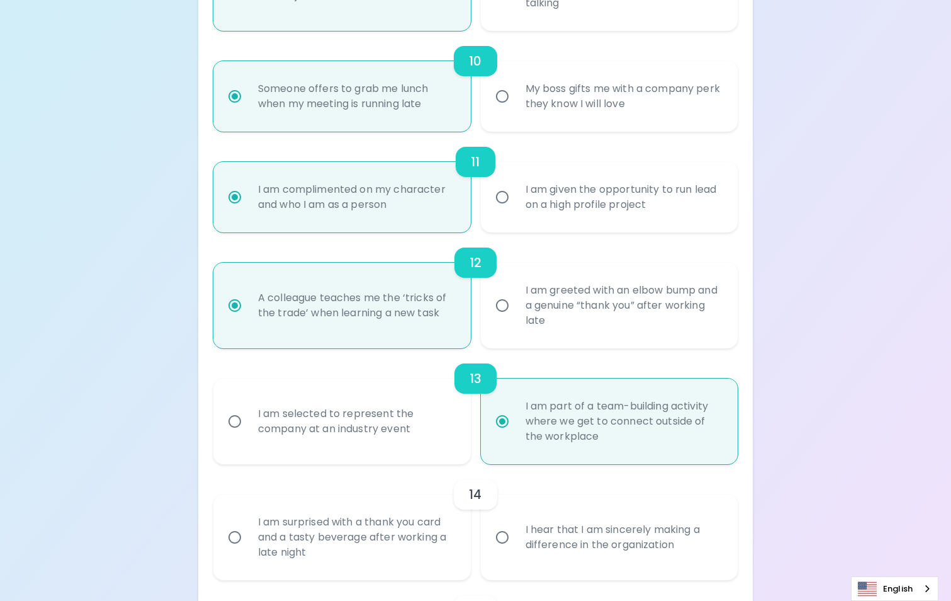
scroll to position [1309, 0]
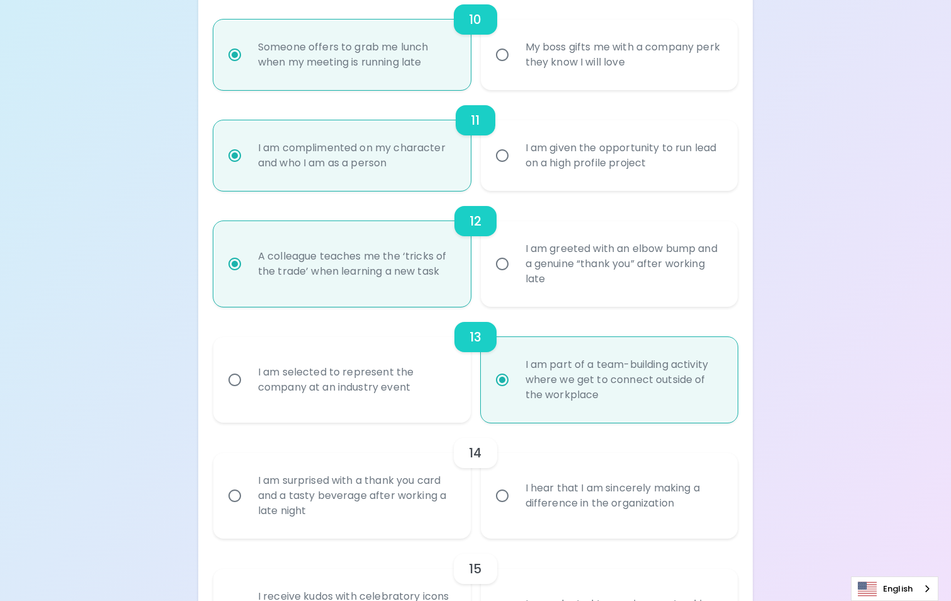
radio input "true"
click at [499, 496] on input "I hear that I am sincerely making a difference in the organization" at bounding box center [502, 495] width 26 height 26
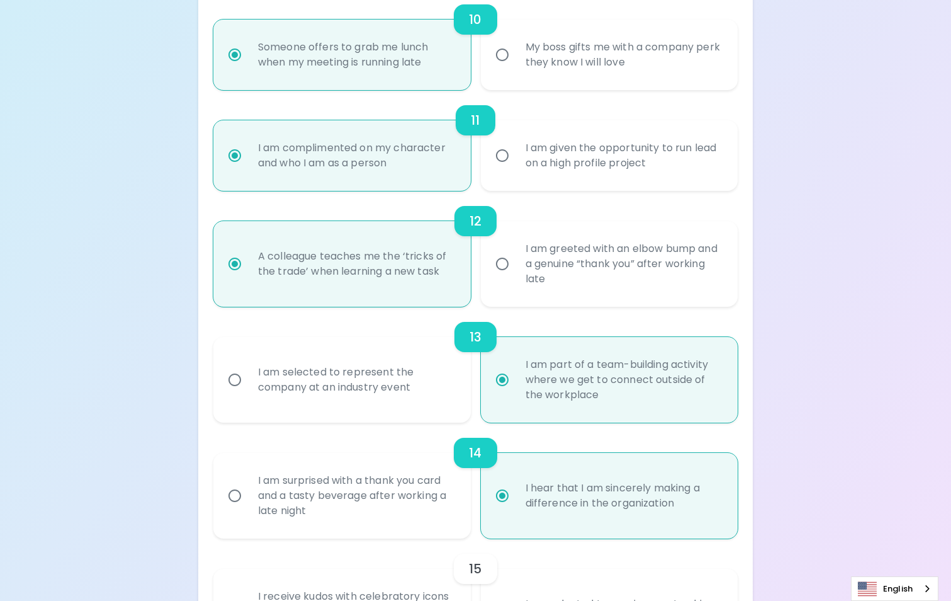
radio input "false"
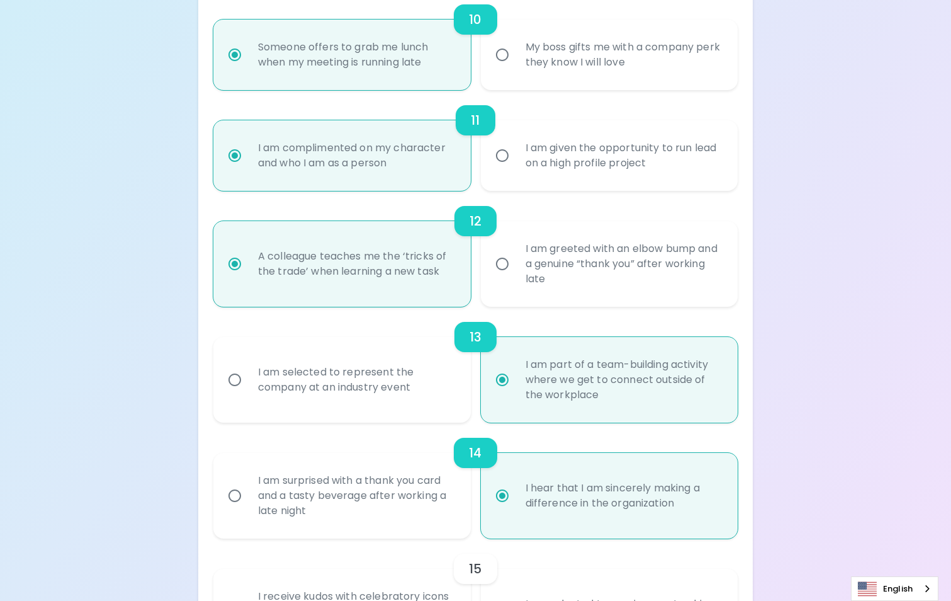
radio input "false"
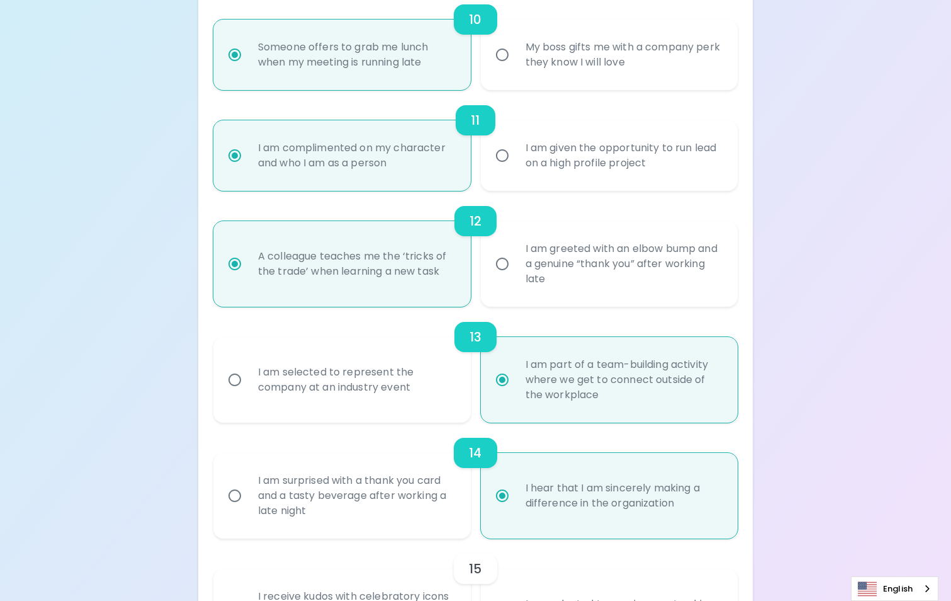
radio input "false"
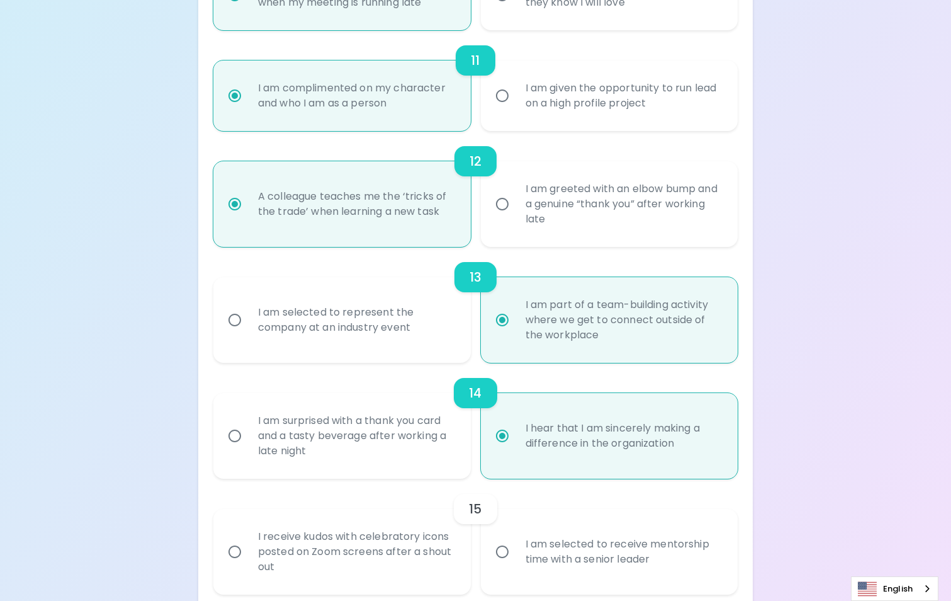
scroll to position [1410, 0]
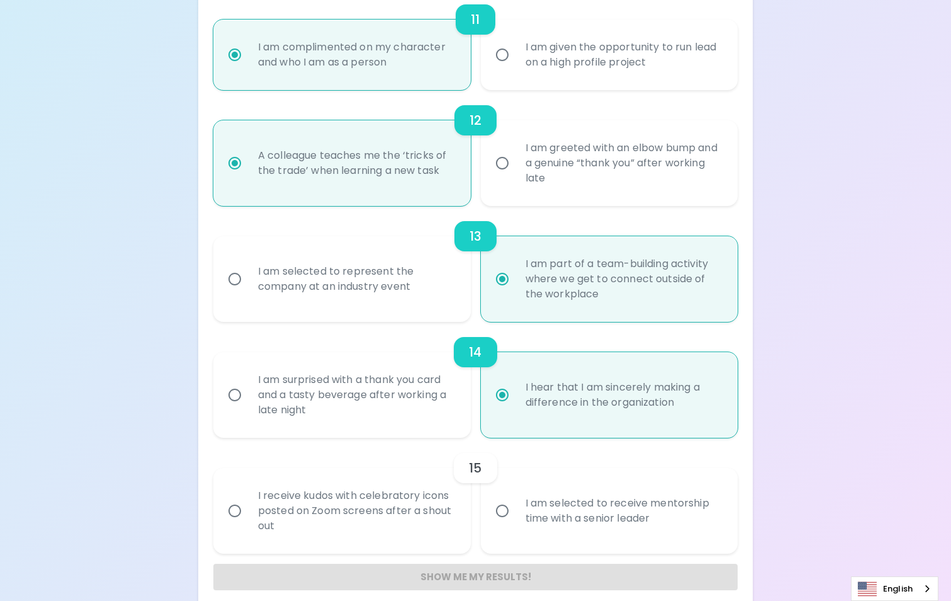
radio input "true"
click at [230, 512] on input "I receive kudos with celebratory icons posted on Zoom screens after a shout out" at bounding box center [235, 510] width 26 height 26
radio input "false"
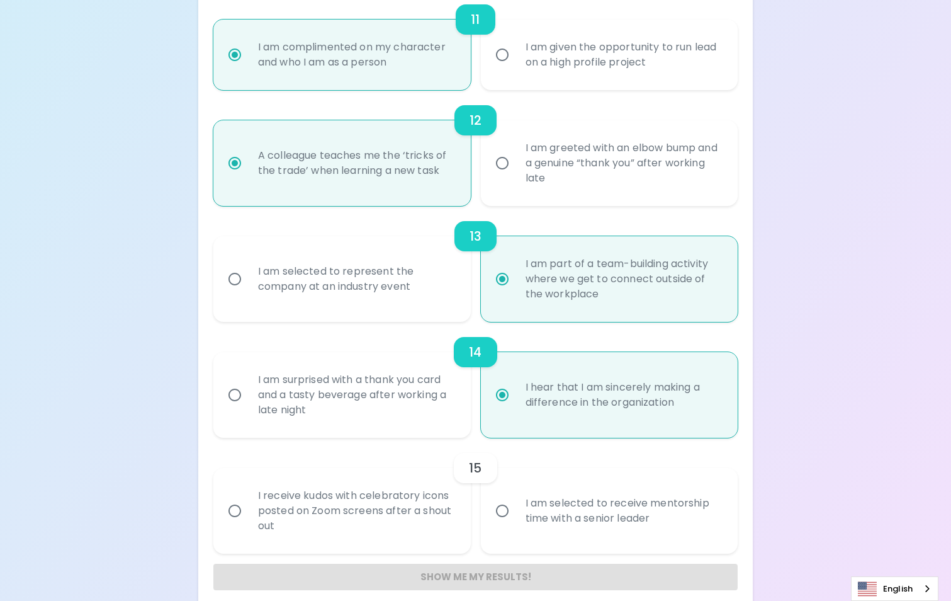
radio input "false"
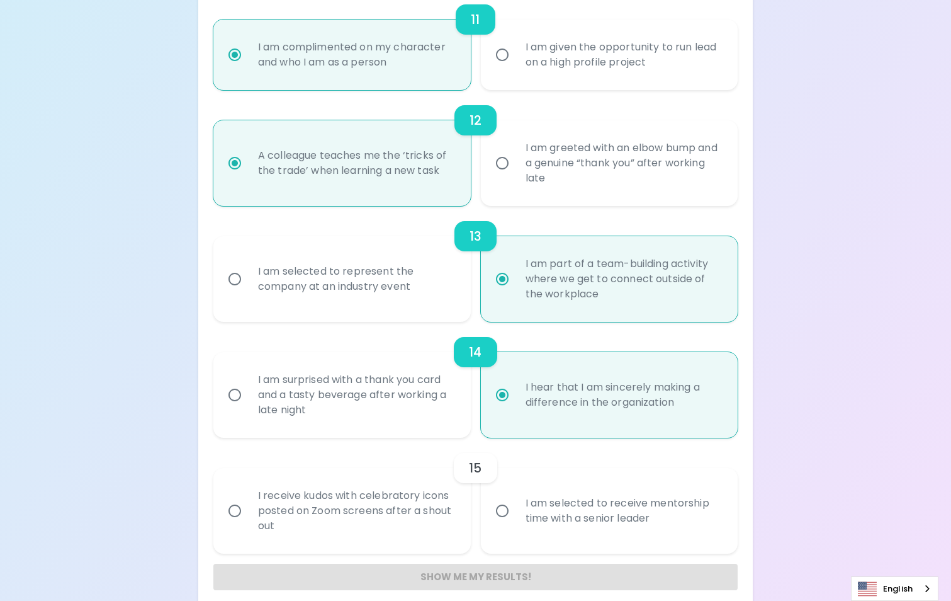
radio input "false"
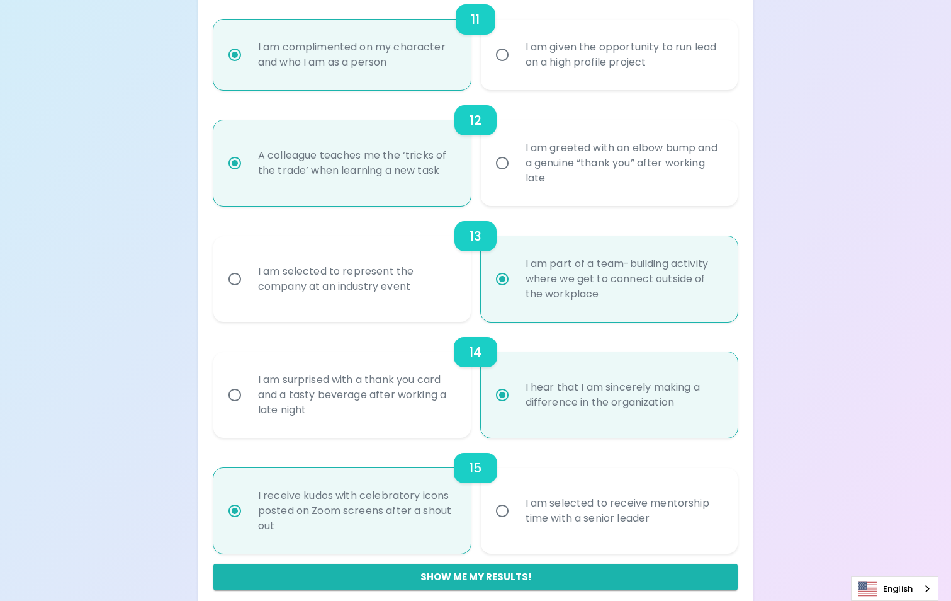
scroll to position [1425, 0]
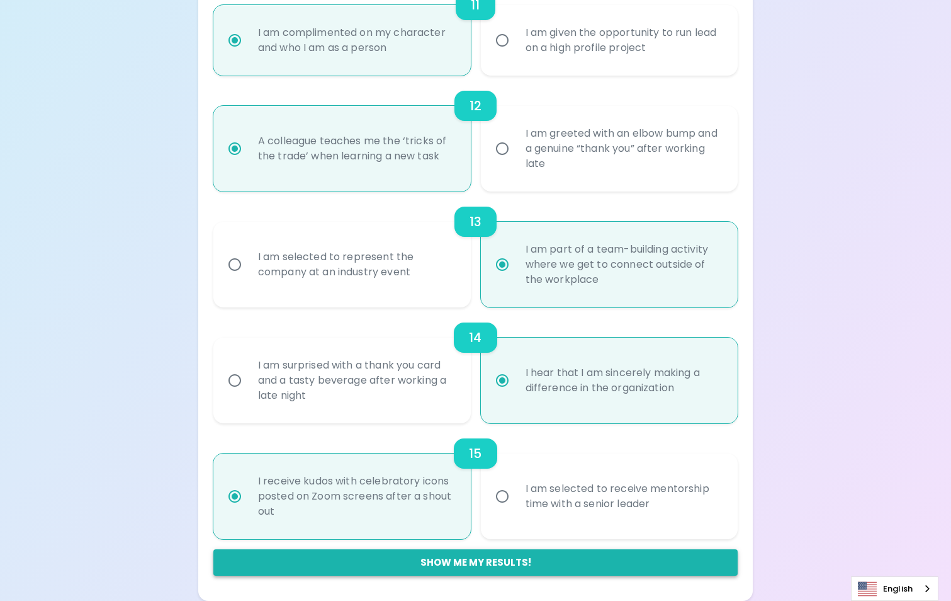
radio input "true"
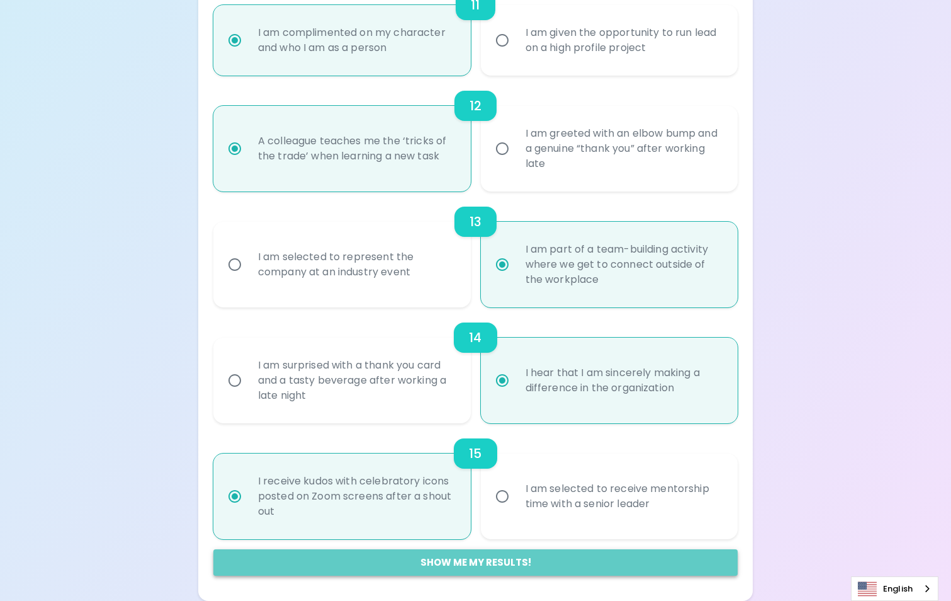
click at [474, 565] on button "Show me my results!" at bounding box center [475, 562] width 524 height 26
radio input "false"
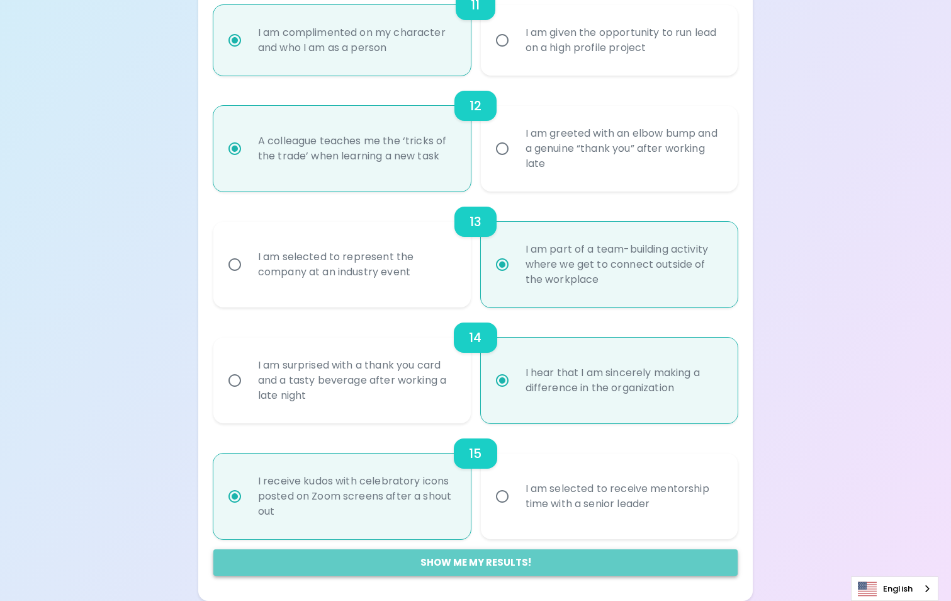
radio input "false"
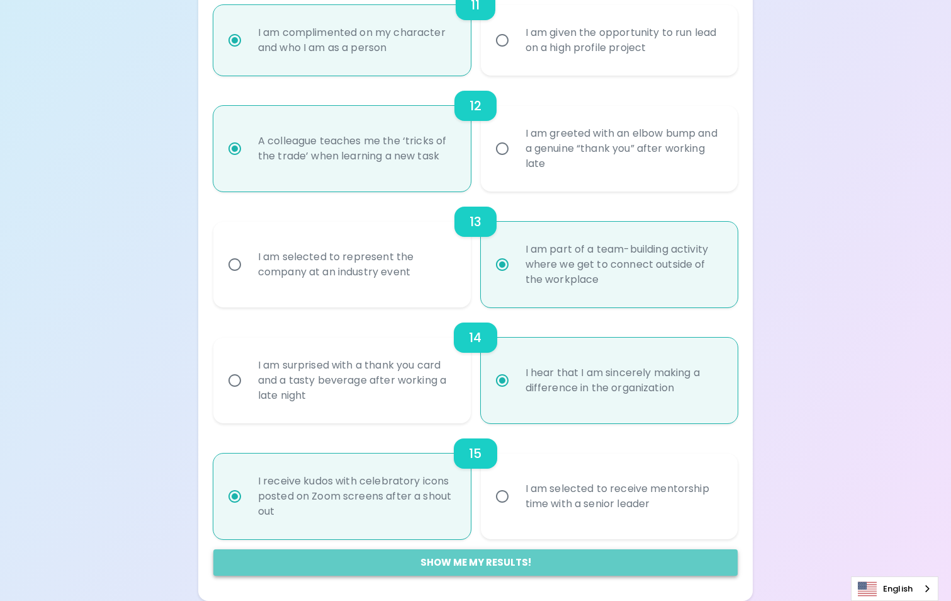
radio input "false"
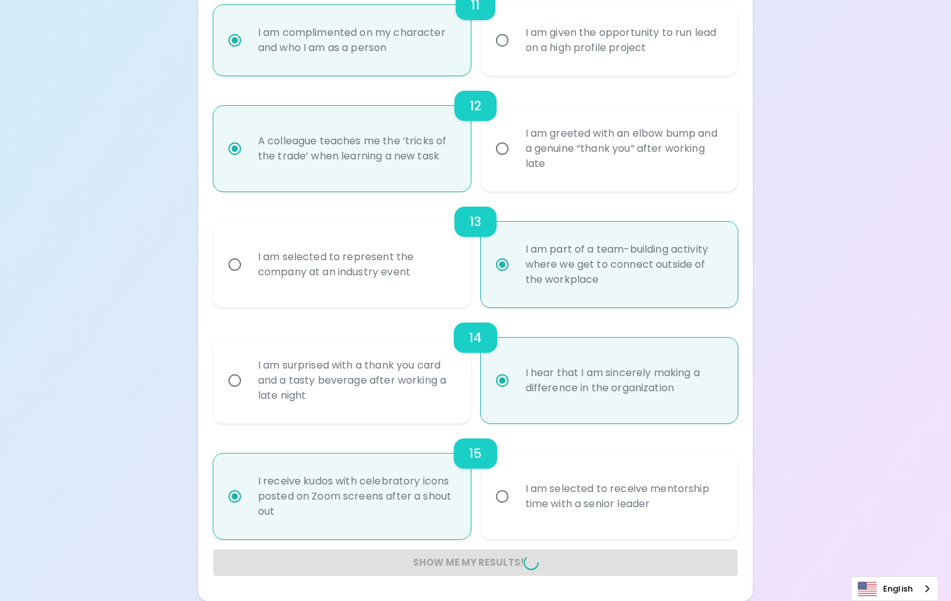
radio input "false"
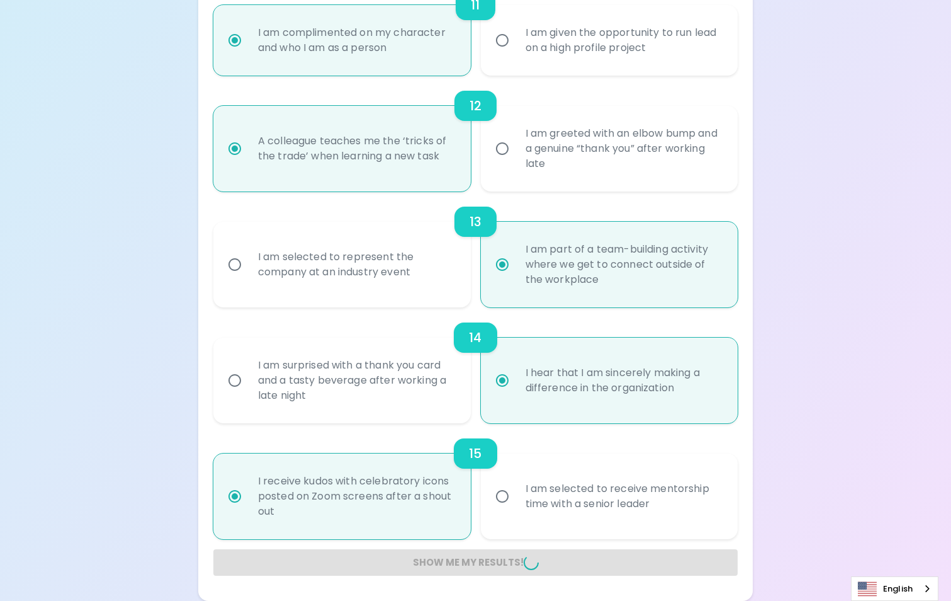
radio input "false"
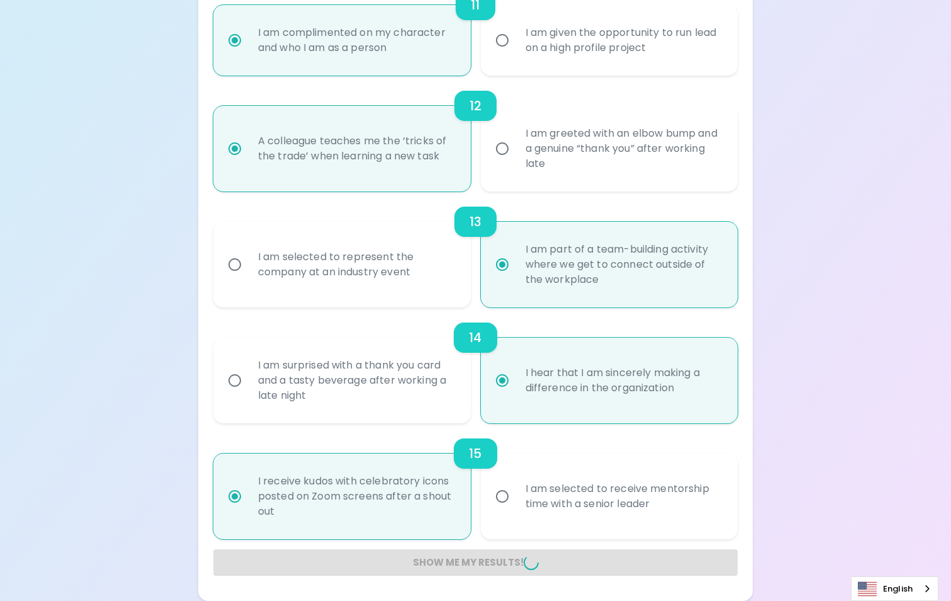
radio input "false"
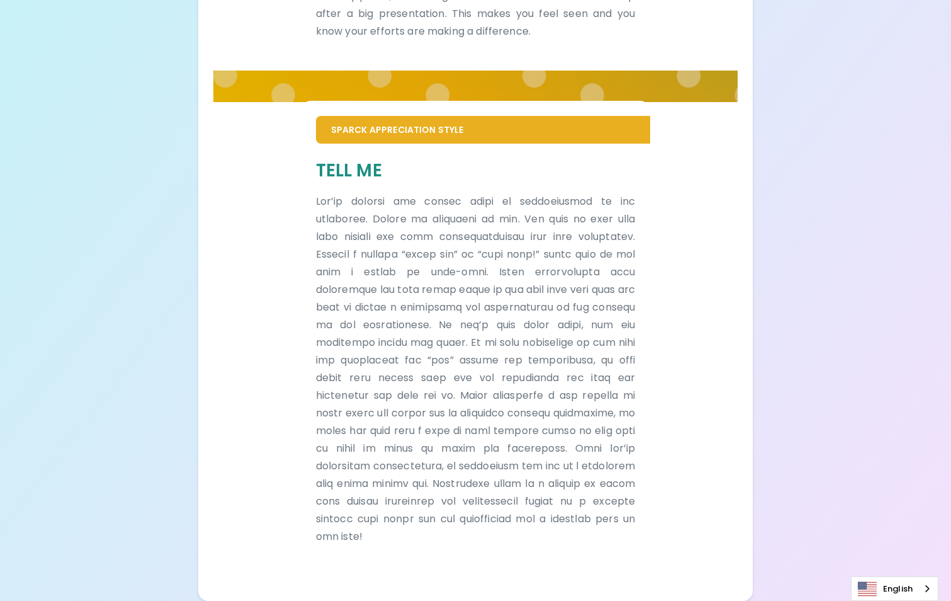
scroll to position [609, 0]
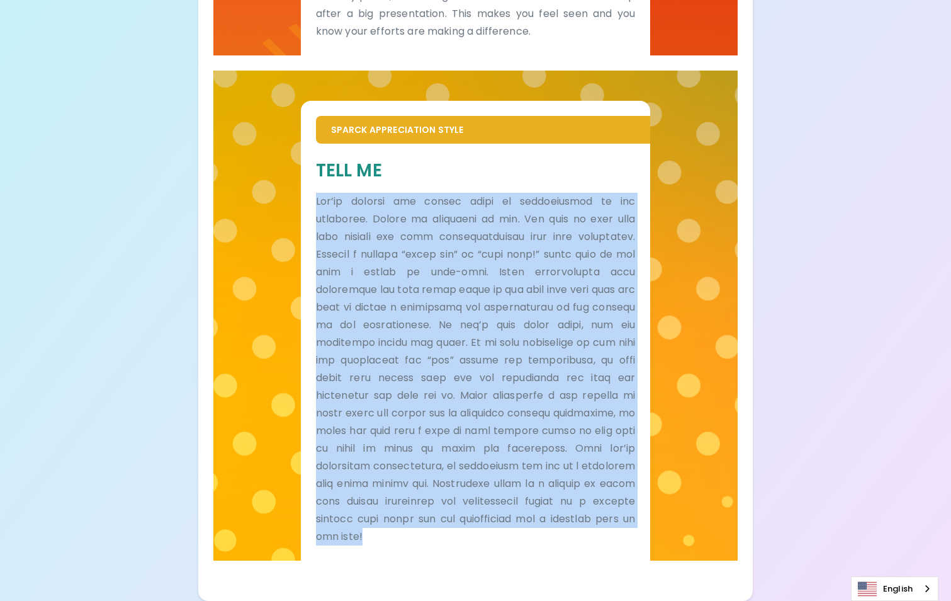
drag, startPoint x: 317, startPoint y: 181, endPoint x: 505, endPoint y: 548, distance: 411.9
click at [505, 548] on div "Tell Me" at bounding box center [476, 352] width 350 height 416
copy p "Lor’ip dolorsi ame consec adipi el seddoeiusmod te inc utlaboree. Dolore ma ali…"
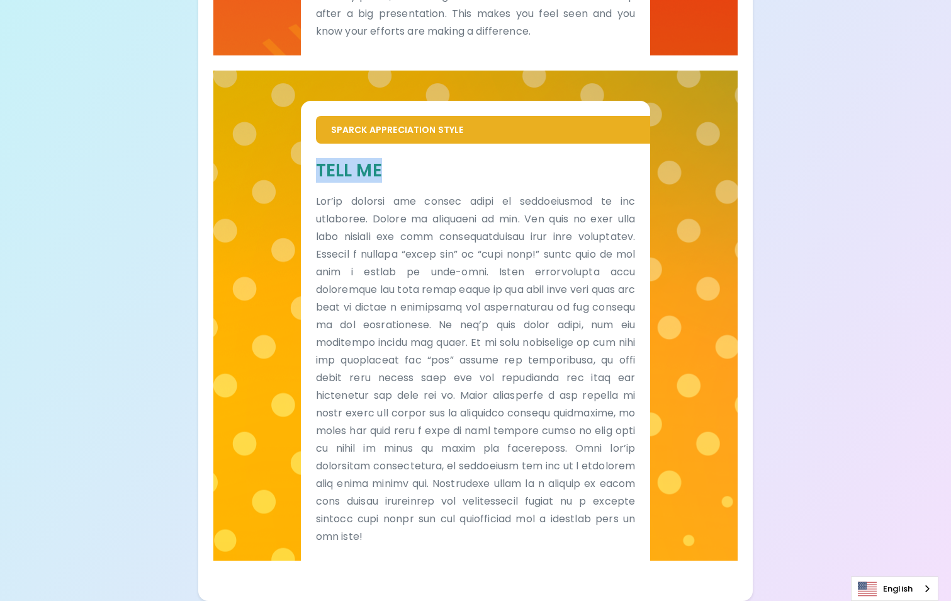
drag, startPoint x: 388, startPoint y: 149, endPoint x: 308, endPoint y: 147, distance: 80.6
click at [308, 147] on div "Tell Me" at bounding box center [476, 352] width 350 height 416
copy h5 "Tell Me"
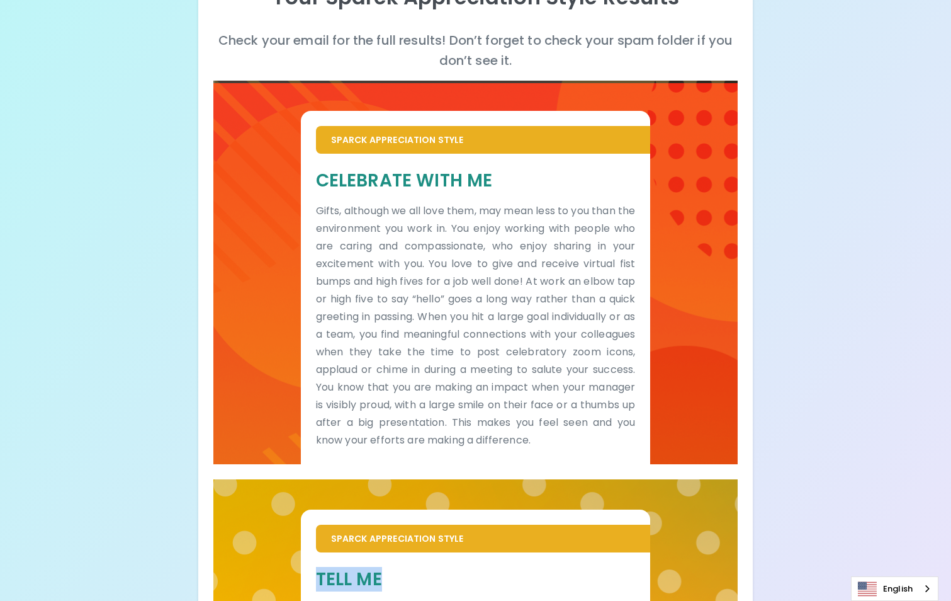
scroll to position [159, 0]
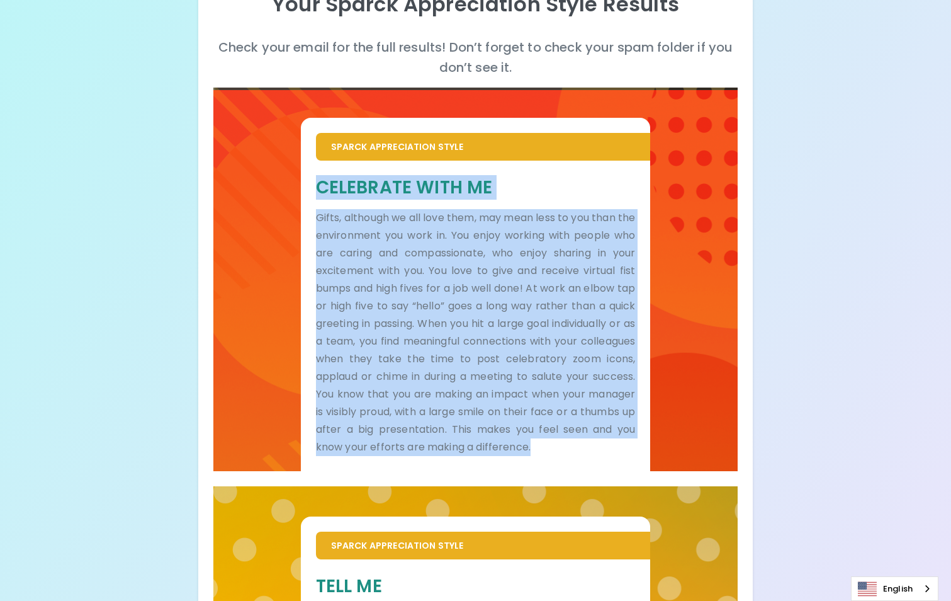
drag, startPoint x: 315, startPoint y: 186, endPoint x: 511, endPoint y: 473, distance: 347.6
click at [511, 456] on div "Celebrate With Me Gifts, although we all love them, may mean less to you than t…" at bounding box center [476, 316] width 320 height 280
copy div "Celebrate With Me Gifts, although we all love them, may mean less to you than t…"
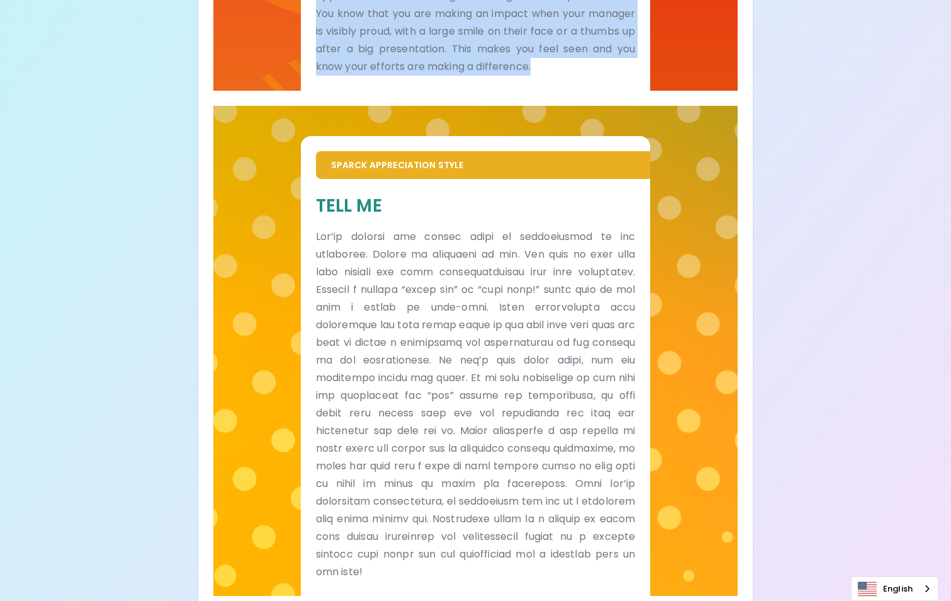
scroll to position [599, 0]
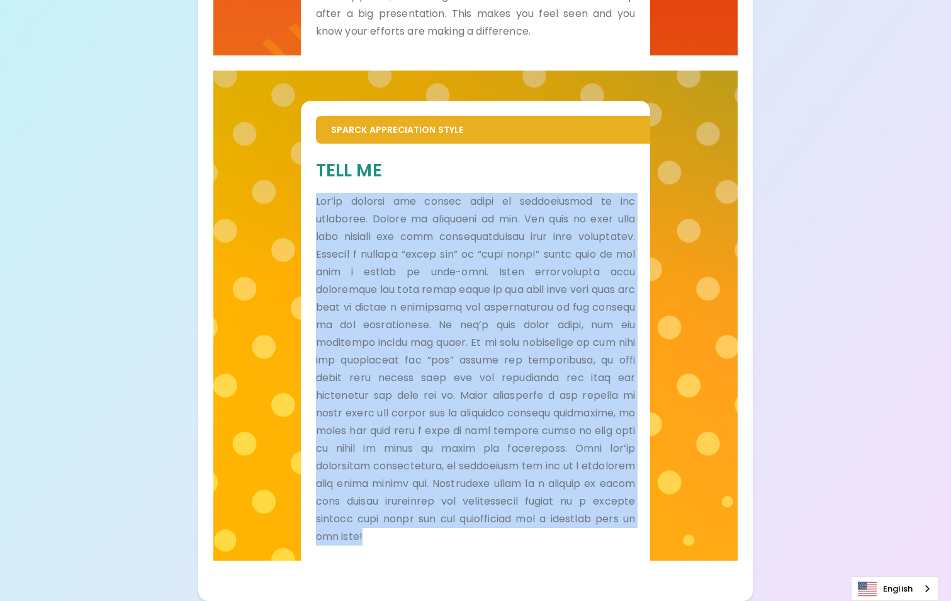
drag, startPoint x: 315, startPoint y: 191, endPoint x: 619, endPoint y: 543, distance: 464.6
click at [619, 543] on div "Tell Me" at bounding box center [476, 352] width 350 height 416
copy p "Lor’ip dolorsi ame consec adipi el seddoeiusmod te inc utlaboree. Dolore ma ali…"
click at [750, 305] on div "Your Sparck Appreciation Style Results Check your email for the full results! D…" at bounding box center [475, 25] width 555 height 1149
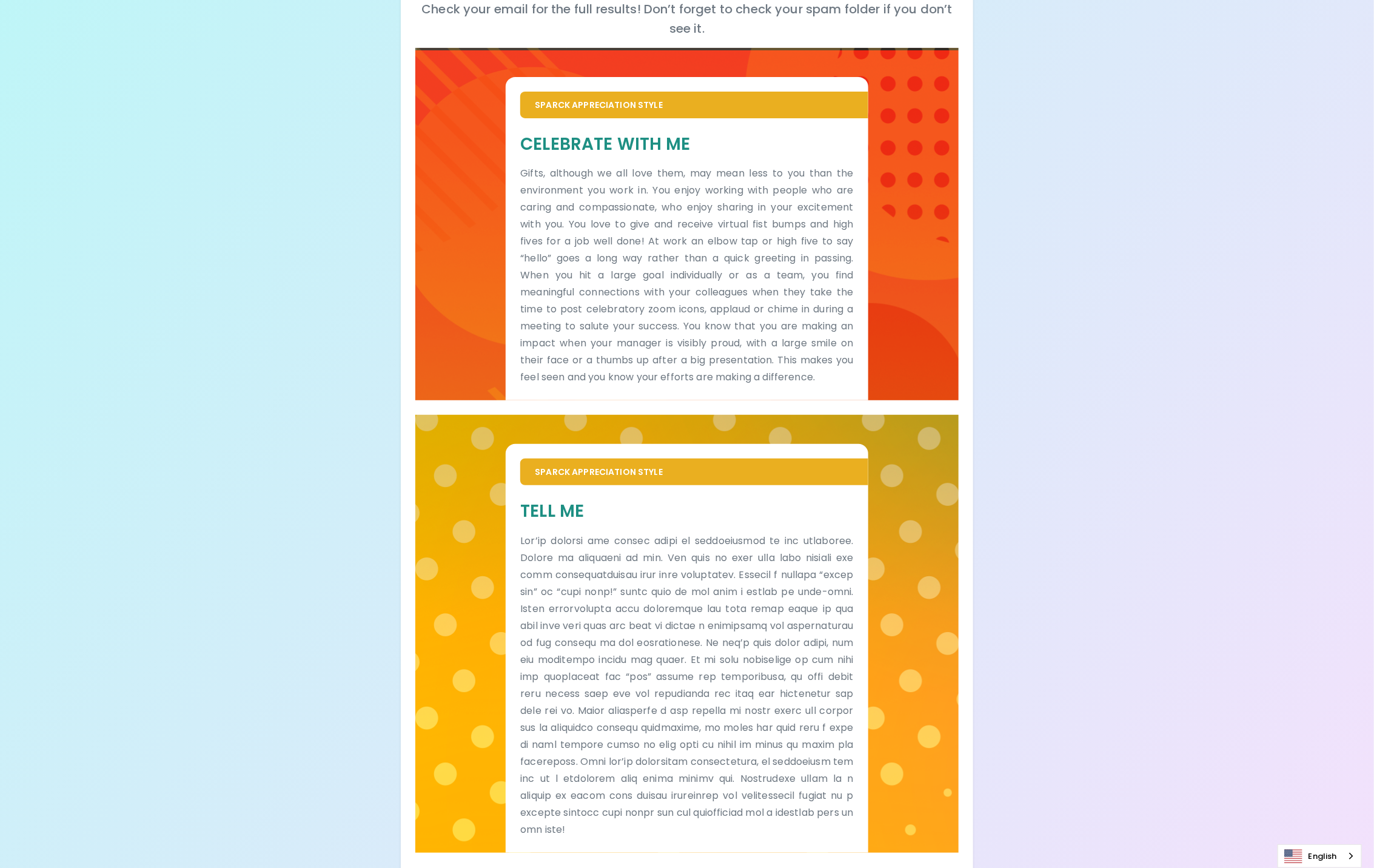
scroll to position [213, 0]
